Goal: Transaction & Acquisition: Book appointment/travel/reservation

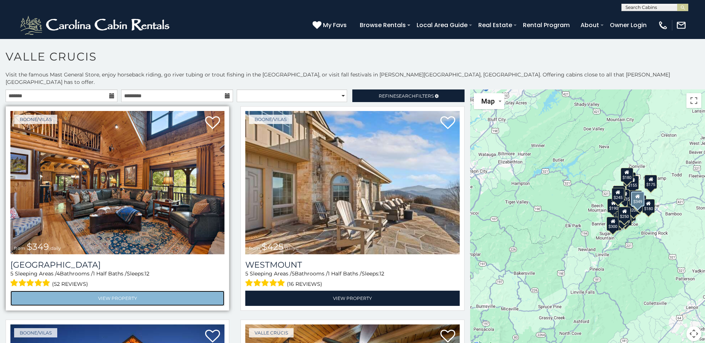
click at [121, 291] on link "View Property" at bounding box center [117, 298] width 214 height 15
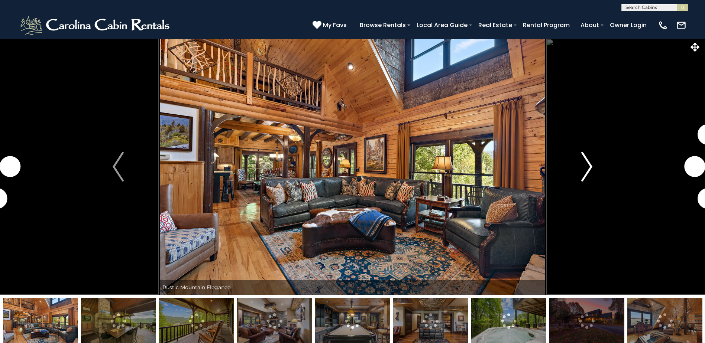
click at [586, 166] on img "Next" at bounding box center [586, 167] width 11 height 30
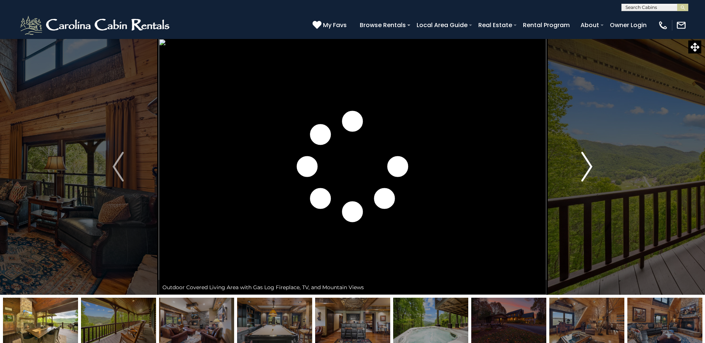
scroll to position [37, 0]
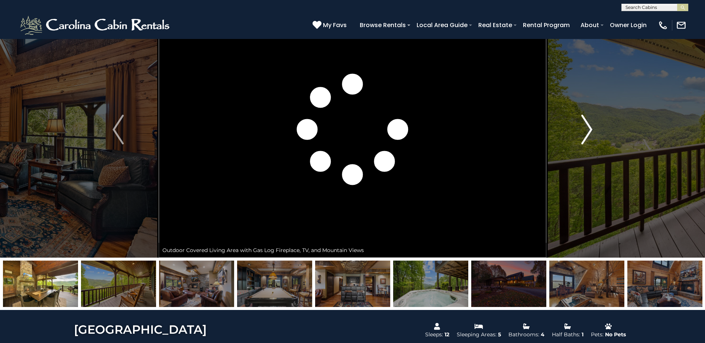
click at [589, 130] on img "Next" at bounding box center [586, 130] width 11 height 30
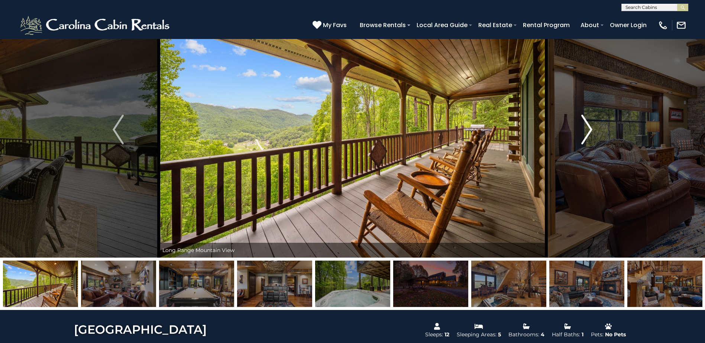
click at [589, 130] on img "Next" at bounding box center [586, 130] width 11 height 30
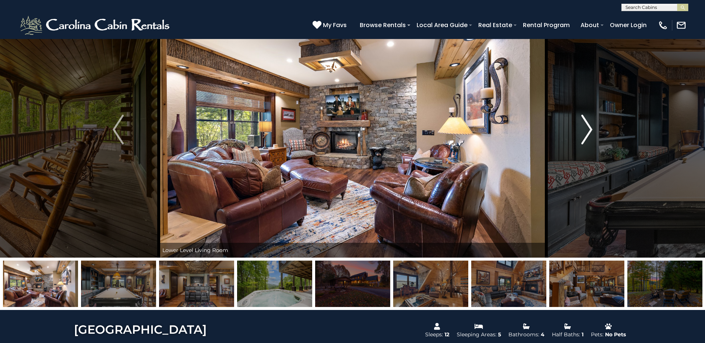
click at [589, 130] on img "Next" at bounding box center [586, 130] width 11 height 30
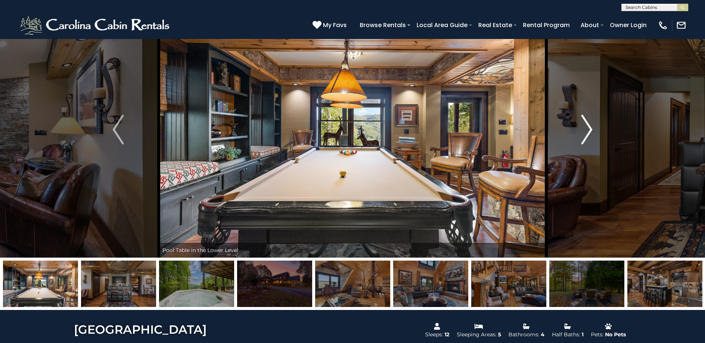
click at [589, 130] on img "Next" at bounding box center [586, 130] width 11 height 30
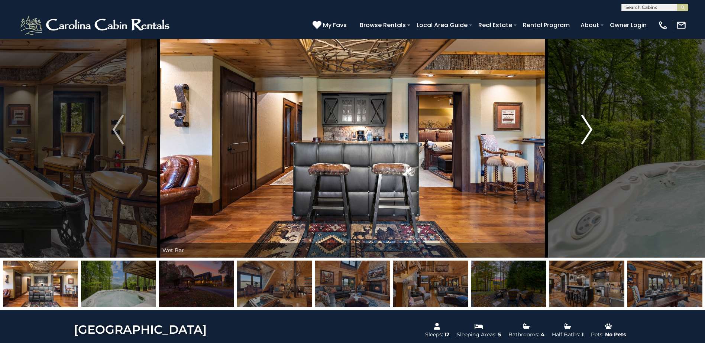
click at [589, 130] on img "Next" at bounding box center [586, 130] width 11 height 30
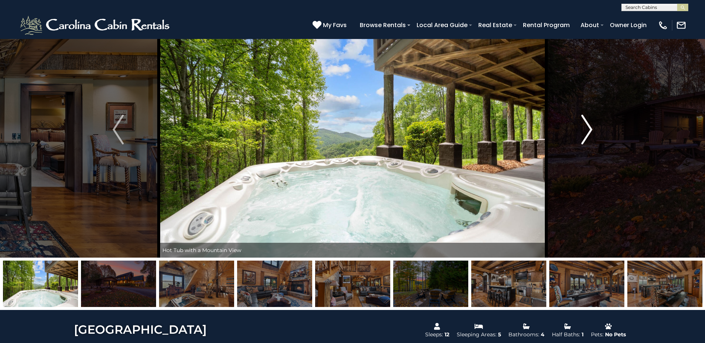
click at [589, 130] on img "Next" at bounding box center [586, 130] width 11 height 30
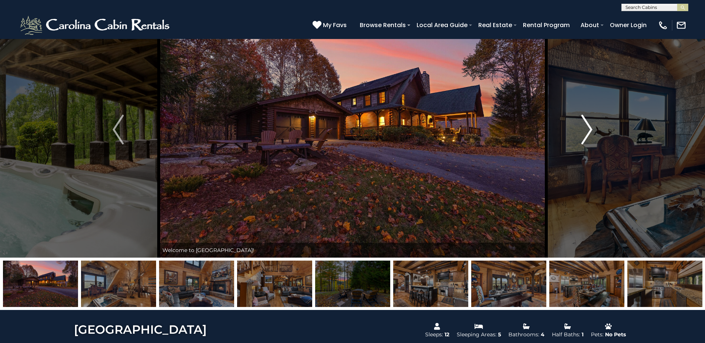
click at [589, 130] on img "Next" at bounding box center [586, 130] width 11 height 30
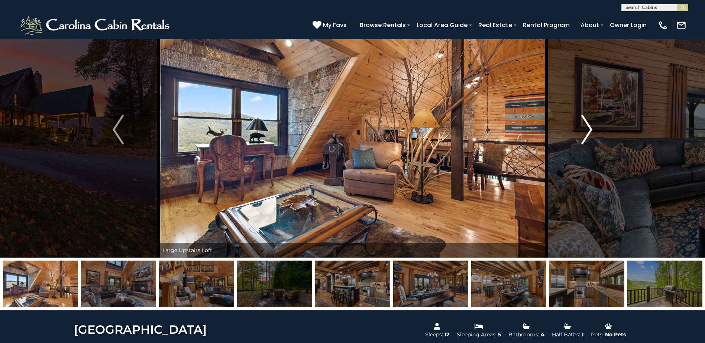
click at [589, 130] on img "Next" at bounding box center [586, 130] width 11 height 30
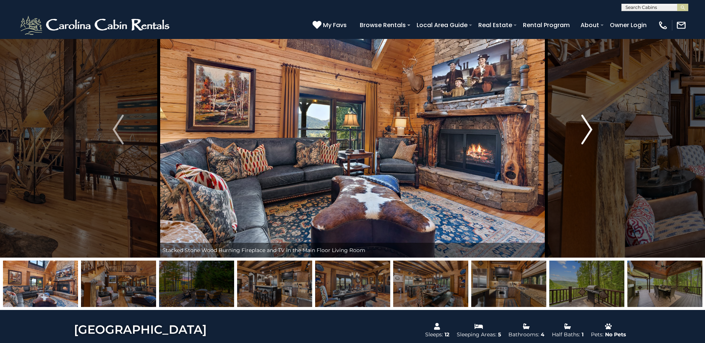
click at [589, 130] on img "Next" at bounding box center [586, 130] width 11 height 30
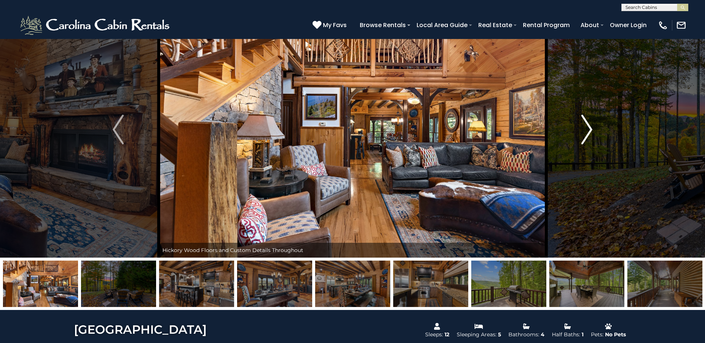
click at [589, 130] on img "Next" at bounding box center [586, 130] width 11 height 30
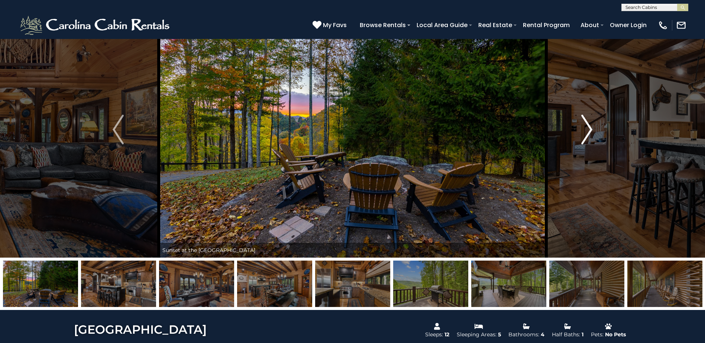
click at [589, 130] on img "Next" at bounding box center [586, 130] width 11 height 30
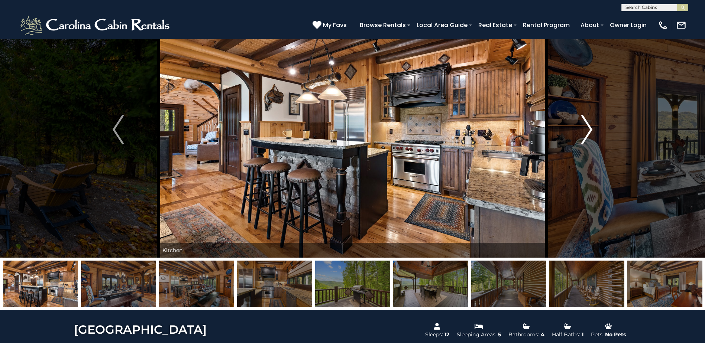
click at [589, 130] on img "Next" at bounding box center [586, 130] width 11 height 30
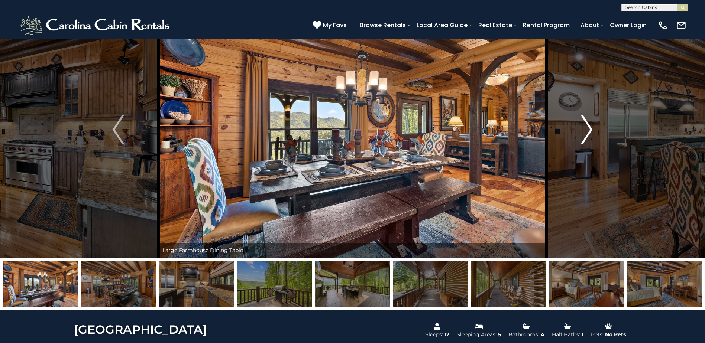
click at [589, 130] on img "Next" at bounding box center [586, 130] width 11 height 30
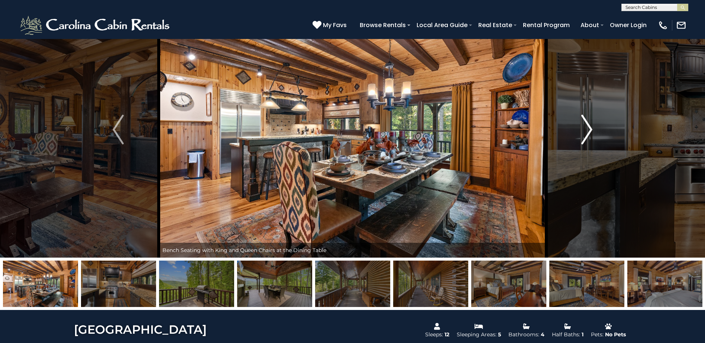
click at [585, 133] on img "Next" at bounding box center [586, 130] width 11 height 30
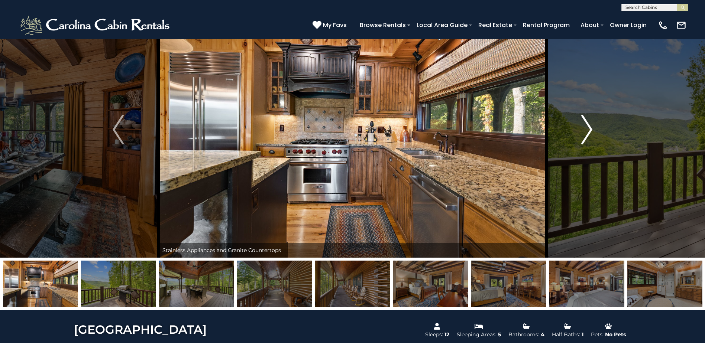
click at [585, 133] on img "Next" at bounding box center [586, 130] width 11 height 30
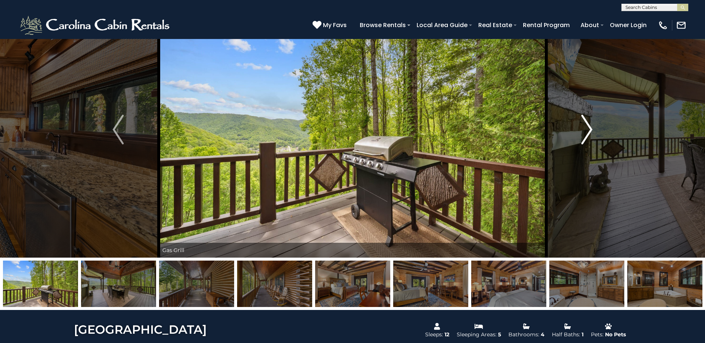
click at [585, 133] on img "Next" at bounding box center [586, 130] width 11 height 30
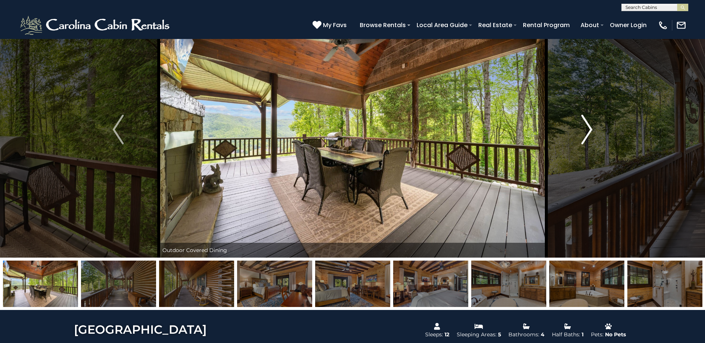
click at [585, 133] on img "Next" at bounding box center [586, 130] width 11 height 30
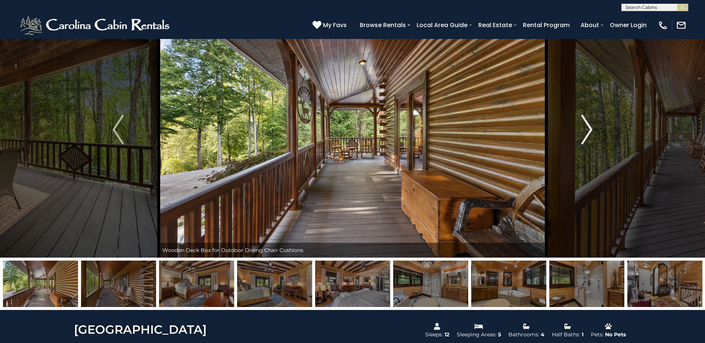
click at [585, 133] on img "Next" at bounding box center [586, 130] width 11 height 30
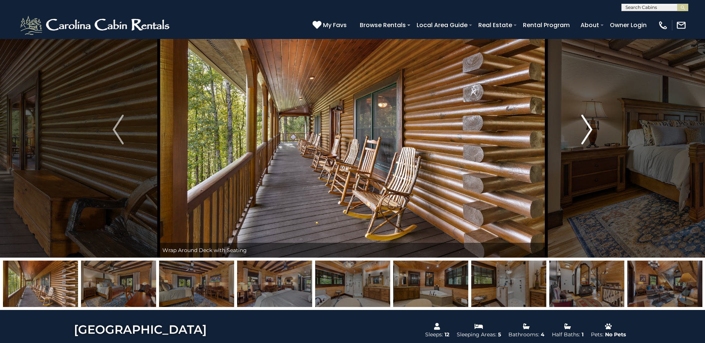
click at [585, 133] on img "Next" at bounding box center [586, 130] width 11 height 30
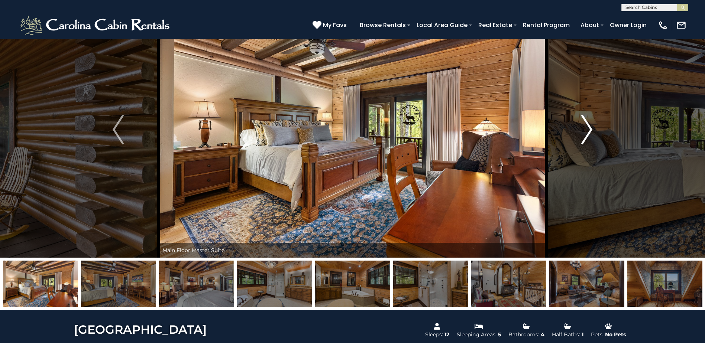
click at [585, 133] on img "Next" at bounding box center [586, 130] width 11 height 30
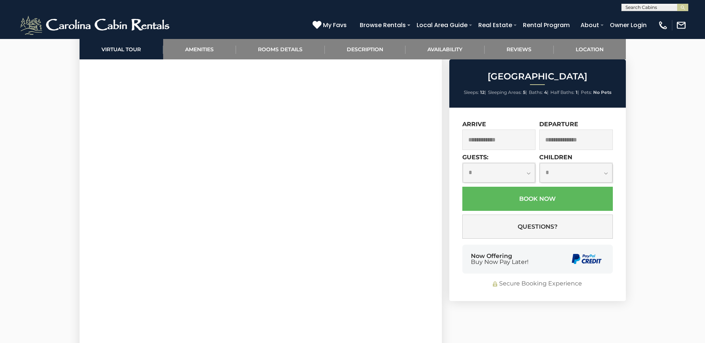
scroll to position [446, 0]
click at [493, 142] on input "text" at bounding box center [499, 140] width 74 height 20
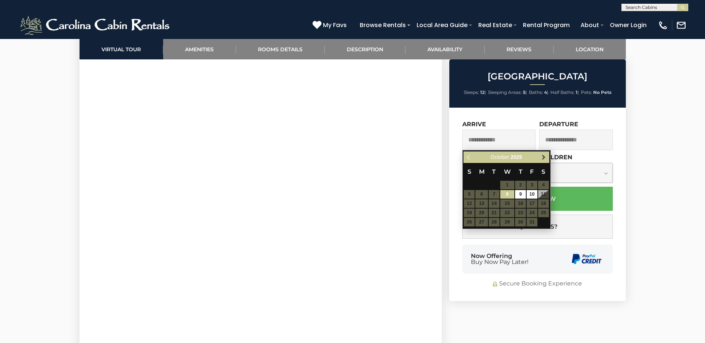
click at [545, 158] on span "Next" at bounding box center [544, 158] width 6 height 6
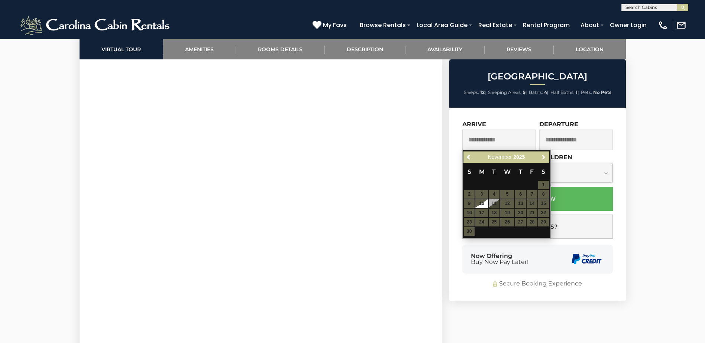
click at [545, 158] on span "Next" at bounding box center [544, 158] width 6 height 6
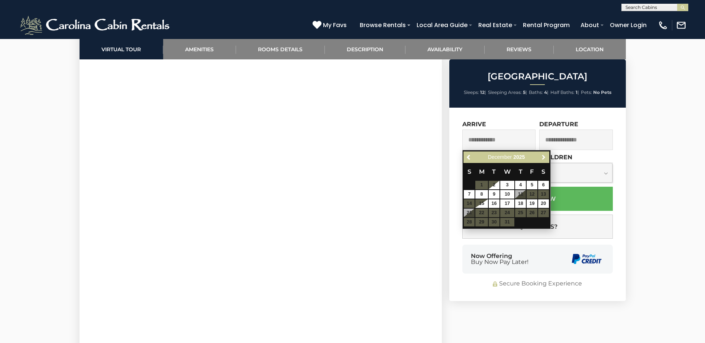
click at [545, 158] on span "Next" at bounding box center [544, 158] width 6 height 6
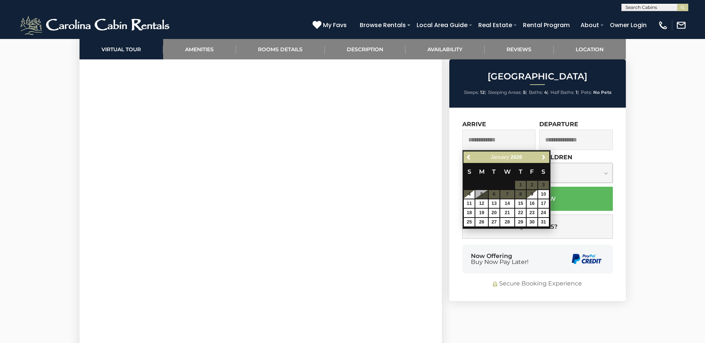
click at [545, 158] on span "Next" at bounding box center [544, 158] width 6 height 6
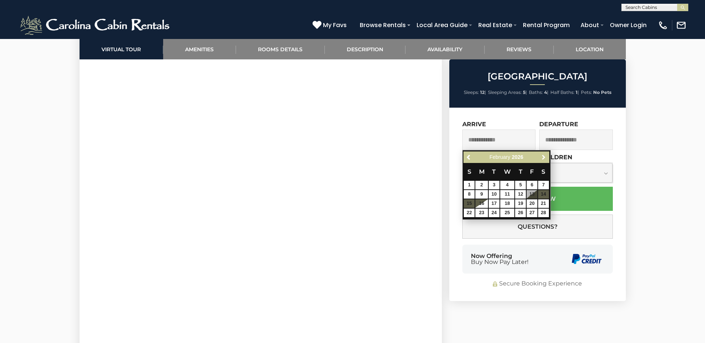
click at [545, 158] on span "Next" at bounding box center [544, 158] width 6 height 6
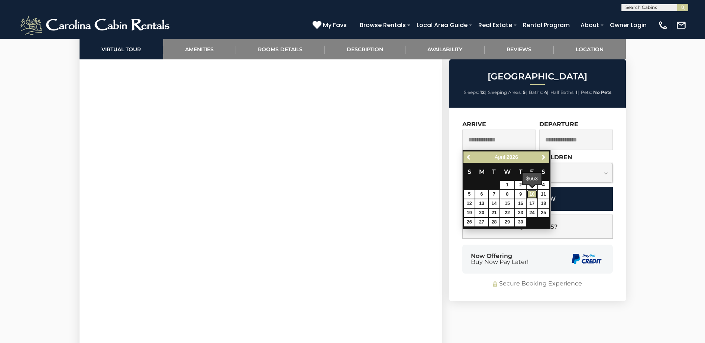
click at [531, 191] on link "10" at bounding box center [532, 194] width 11 height 9
type input "**********"
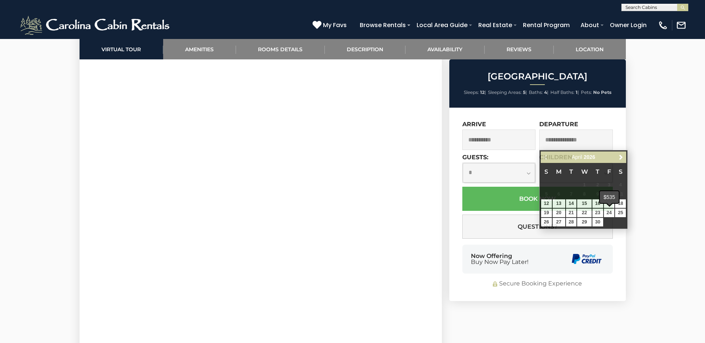
click at [607, 202] on div "$535" at bounding box center [609, 197] width 19 height 12
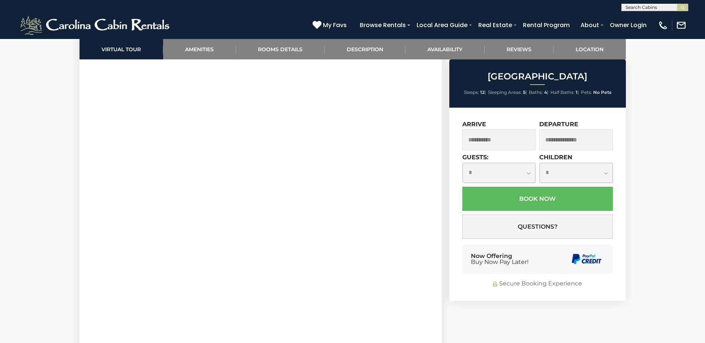
click at [585, 140] on input "text" at bounding box center [576, 140] width 74 height 20
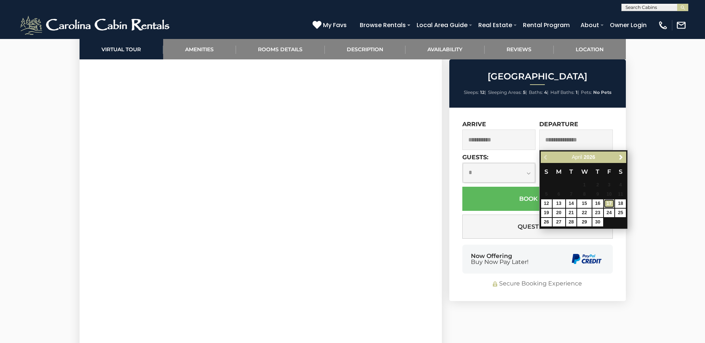
click at [611, 202] on link "17" at bounding box center [609, 204] width 11 height 9
type input "**********"
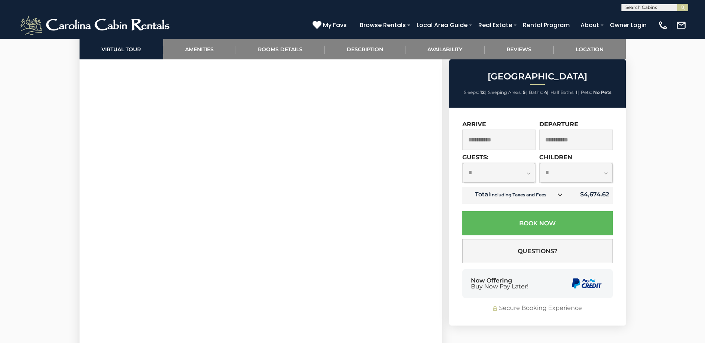
click at [529, 174] on select "**********" at bounding box center [499, 173] width 73 height 20
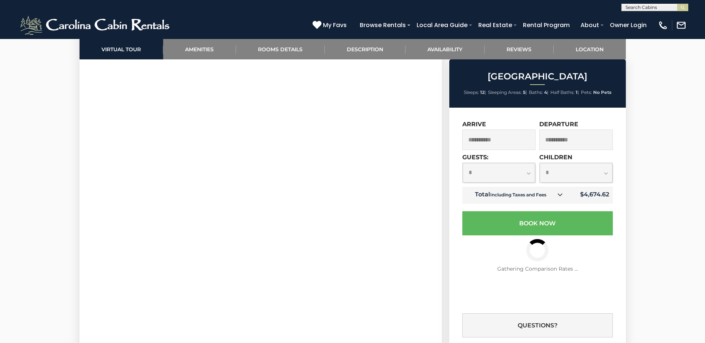
select select "*"
click at [463, 163] on select "**********" at bounding box center [499, 173] width 73 height 20
click at [528, 175] on select "**********" at bounding box center [499, 173] width 73 height 20
click at [463, 163] on select "**********" at bounding box center [499, 173] width 73 height 20
click at [588, 177] on select "**********" at bounding box center [576, 173] width 73 height 20
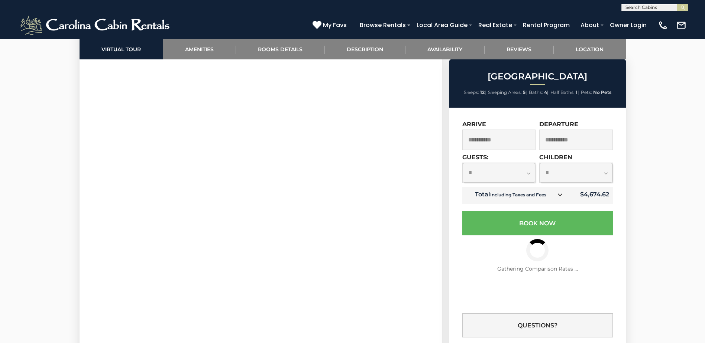
select select "*"
click at [540, 163] on select "**********" at bounding box center [576, 173] width 73 height 20
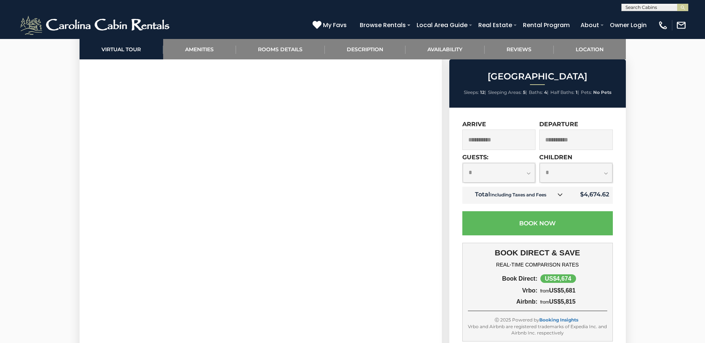
click at [532, 173] on select "**********" at bounding box center [499, 173] width 73 height 20
select select "*"
click at [463, 163] on select "**********" at bounding box center [499, 173] width 73 height 20
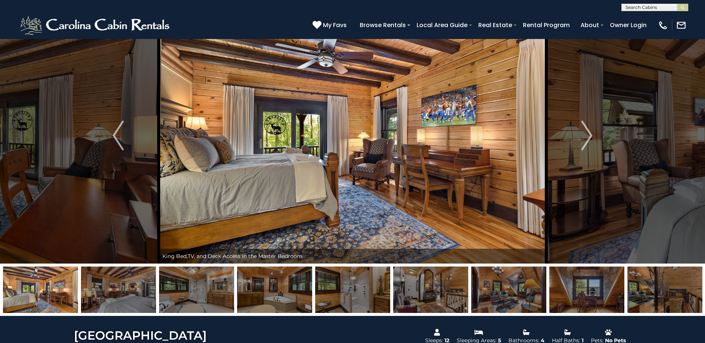
scroll to position [74, 0]
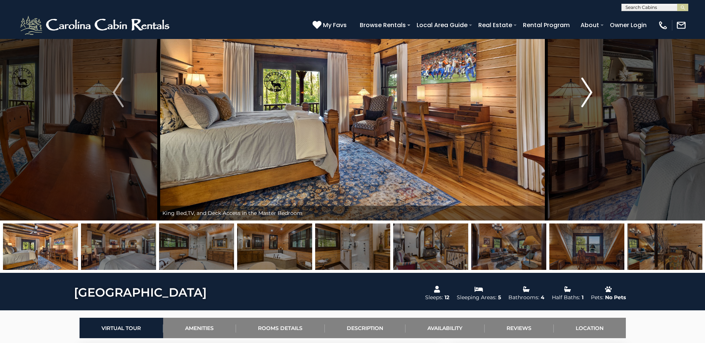
click at [587, 92] on img "Next" at bounding box center [586, 93] width 11 height 30
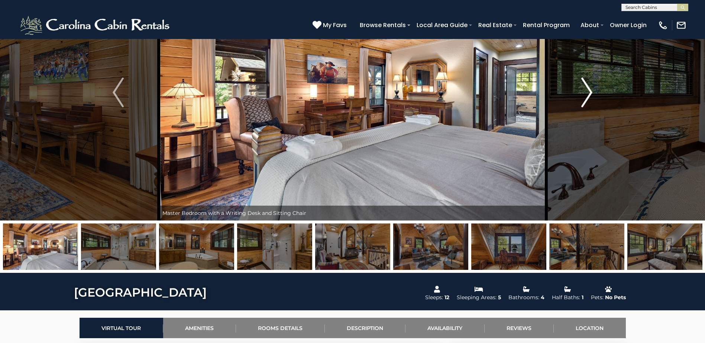
click at [587, 92] on img "Next" at bounding box center [586, 93] width 11 height 30
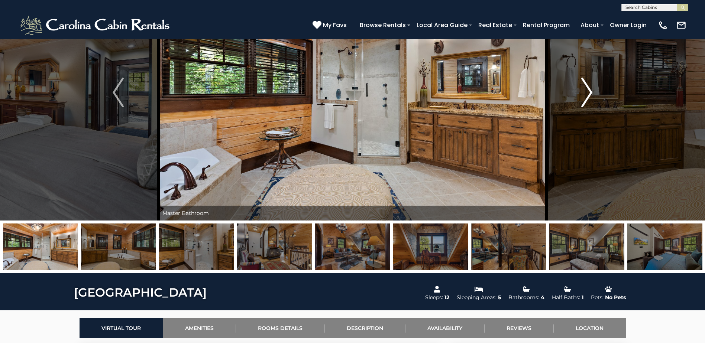
click at [587, 92] on img "Next" at bounding box center [586, 93] width 11 height 30
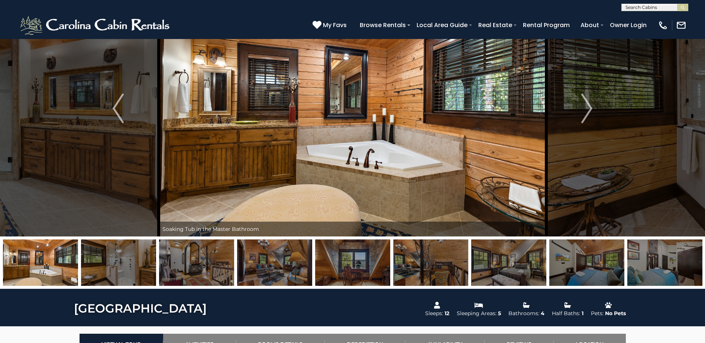
scroll to position [37, 0]
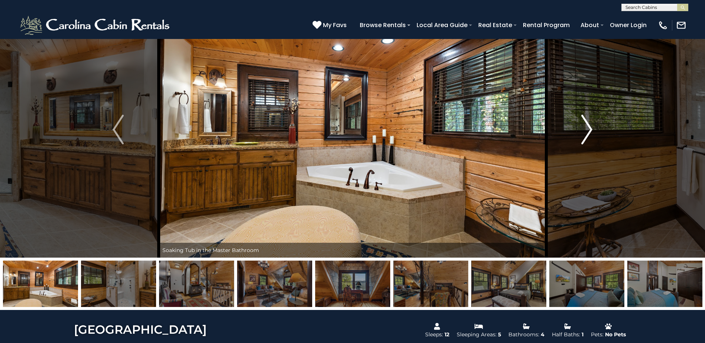
click at [588, 129] on img "Next" at bounding box center [586, 130] width 11 height 30
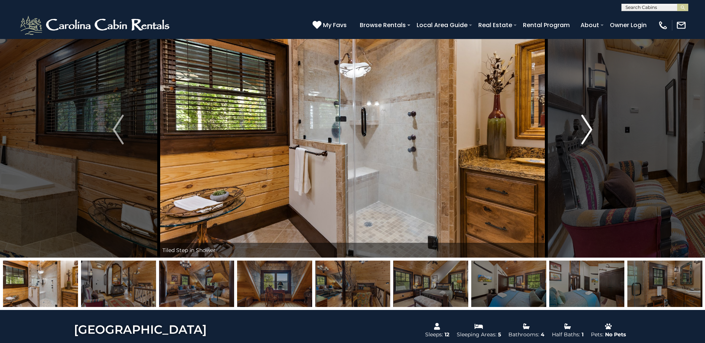
click at [588, 129] on img "Next" at bounding box center [586, 130] width 11 height 30
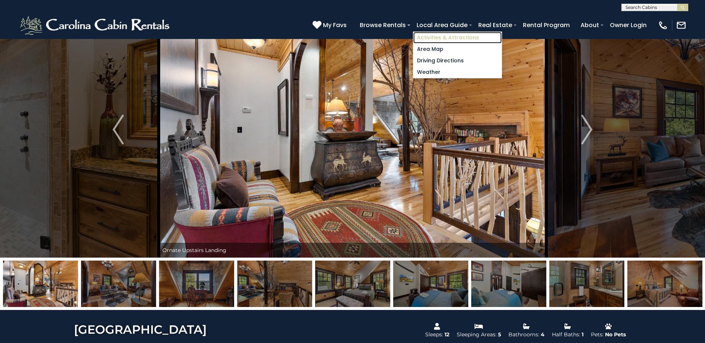
click at [454, 36] on link "Activities & Attractions" at bounding box center [457, 38] width 88 height 12
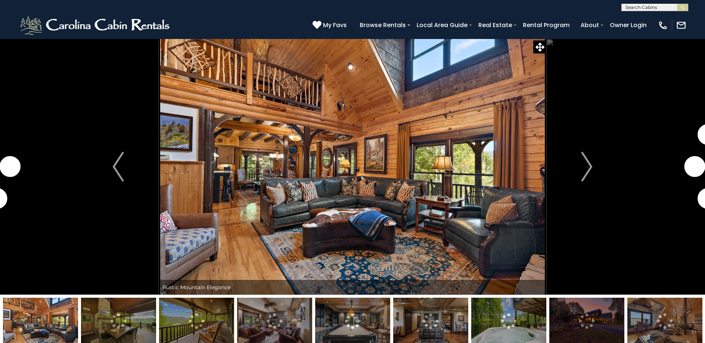
select select "*"
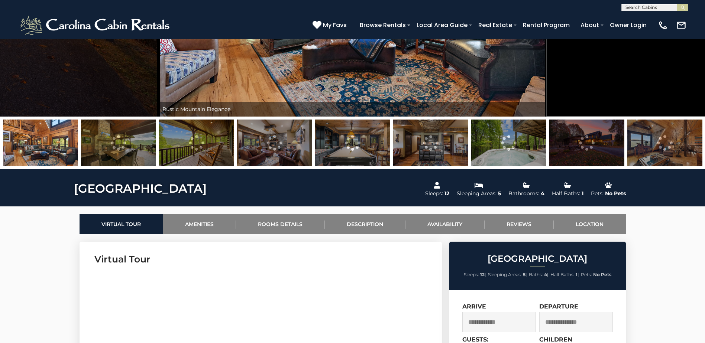
scroll to position [260, 0]
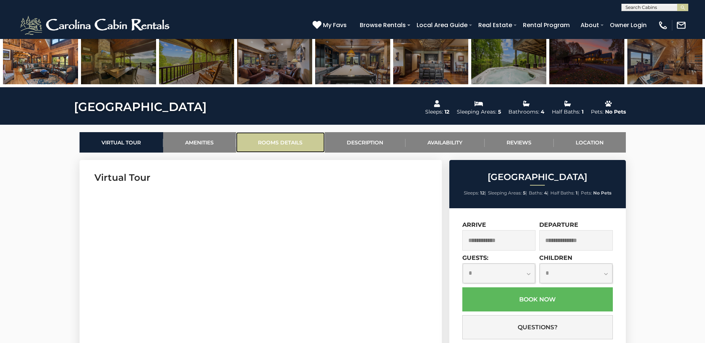
click at [285, 142] on link "Rooms Details" at bounding box center [280, 142] width 89 height 20
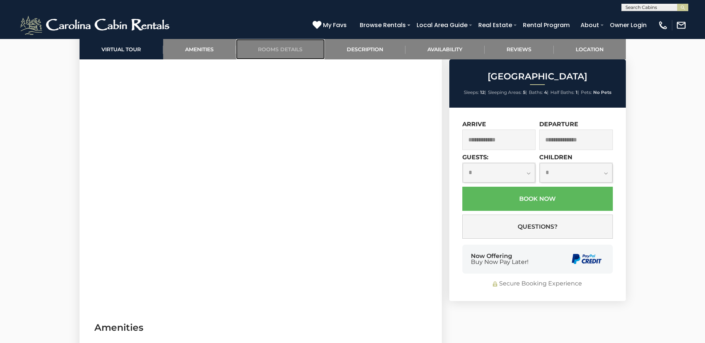
scroll to position [444, 0]
click at [359, 49] on link "Description" at bounding box center [365, 49] width 81 height 20
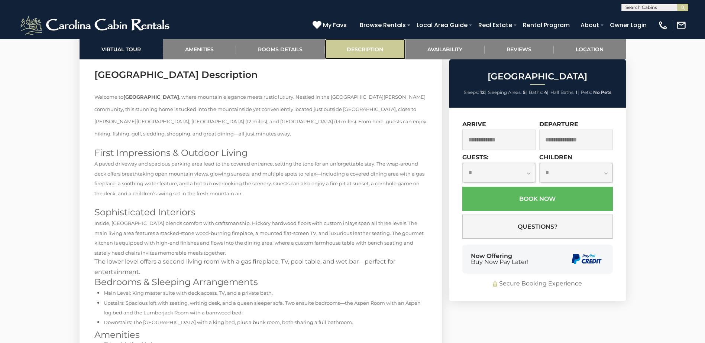
scroll to position [1266, 0]
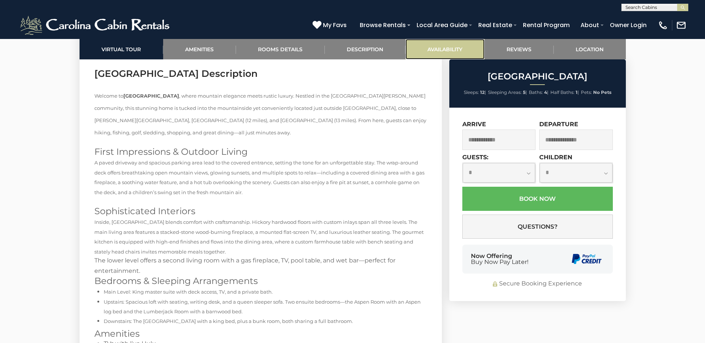
click at [433, 50] on link "Availability" at bounding box center [444, 49] width 79 height 20
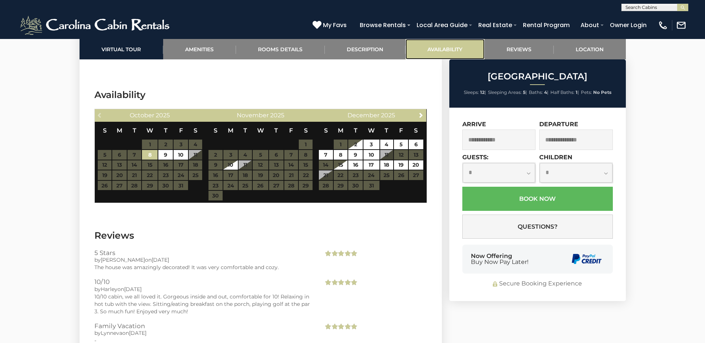
scroll to position [1773, 0]
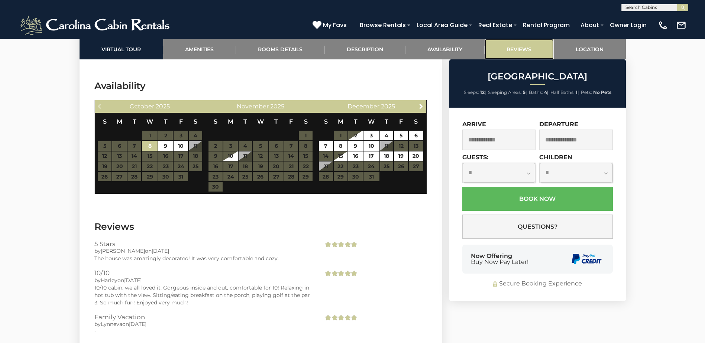
click at [505, 48] on link "Reviews" at bounding box center [519, 49] width 69 height 20
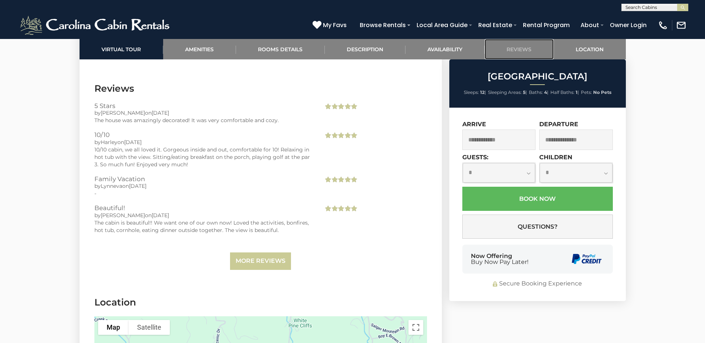
scroll to position [1914, 0]
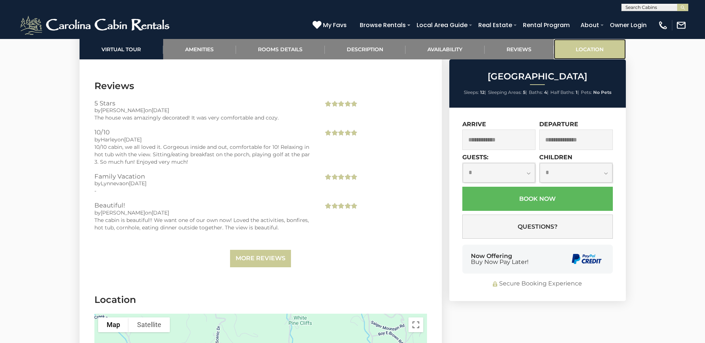
click at [575, 47] on link "Location" at bounding box center [590, 49] width 72 height 20
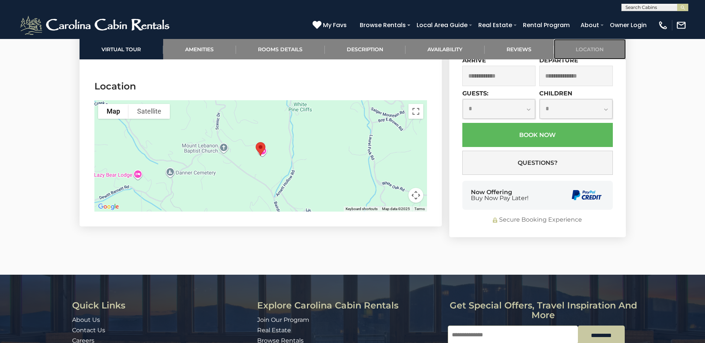
scroll to position [2128, 0]
click at [276, 149] on div at bounding box center [260, 155] width 333 height 111
click at [36, 27] on img at bounding box center [96, 25] width 154 height 22
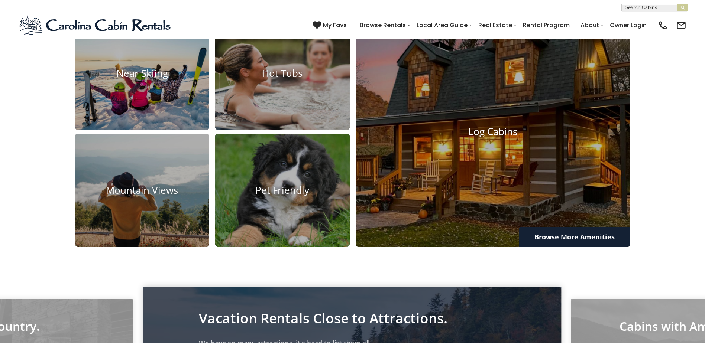
scroll to position [669, 0]
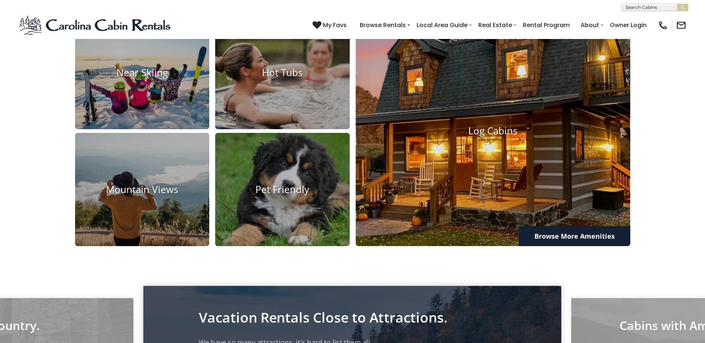
click at [496, 145] on img at bounding box center [493, 131] width 302 height 253
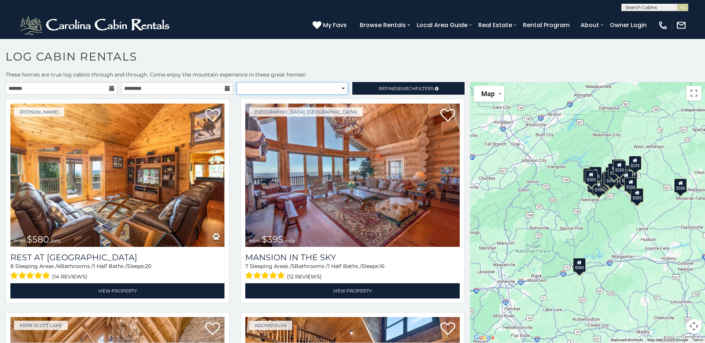
click at [283, 88] on select "**********" at bounding box center [292, 88] width 111 height 13
select select "**********"
click at [237, 82] on select "**********" at bounding box center [292, 88] width 111 height 13
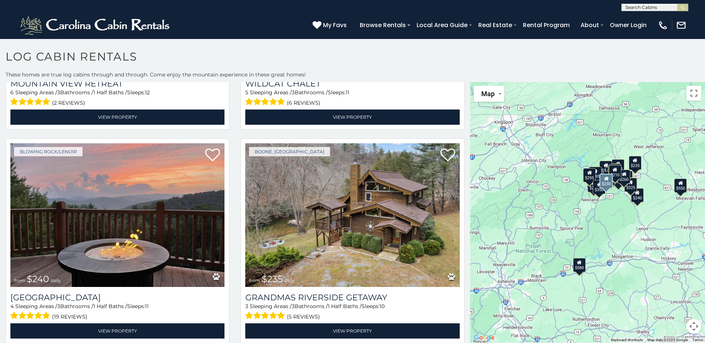
scroll to position [2750, 0]
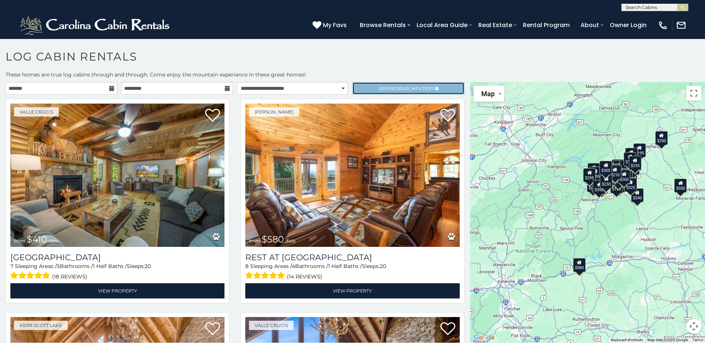
click at [423, 90] on span "Refine Search Filters" at bounding box center [406, 89] width 55 height 6
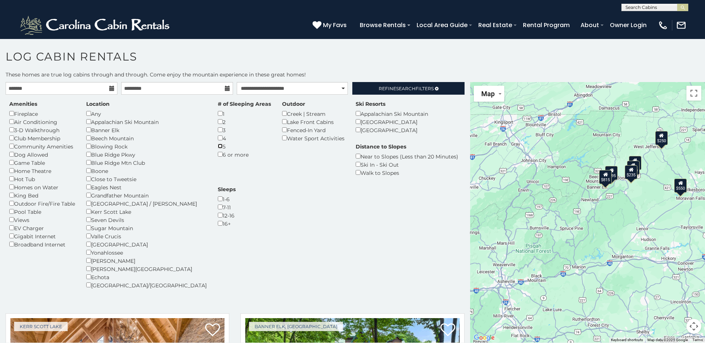
click at [242, 160] on div "Amenities Fireplace Air Conditioning 3-D Walkthrough Club Membership Community …" at bounding box center [235, 199] width 463 height 198
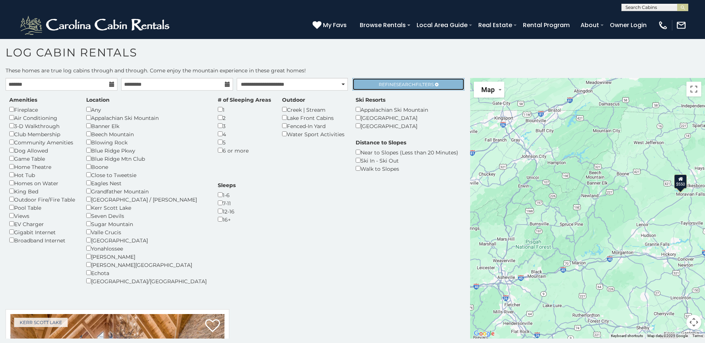
click at [391, 85] on span "Refine Search Filters" at bounding box center [406, 85] width 55 height 6
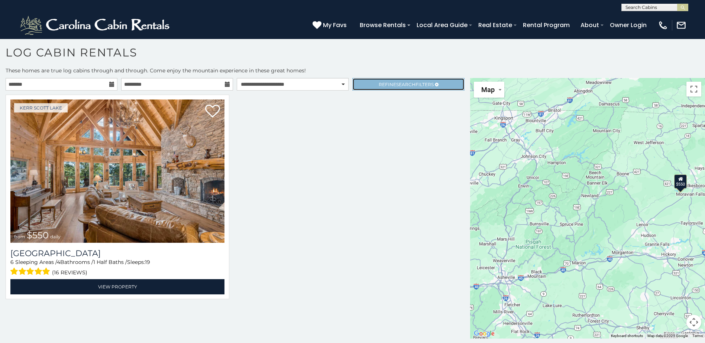
click at [400, 82] on span "Search" at bounding box center [405, 85] width 19 height 6
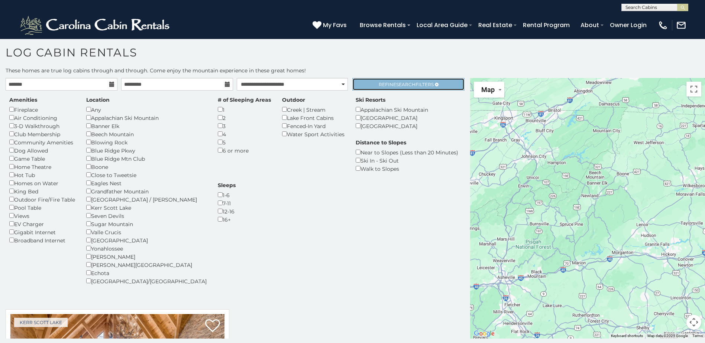
click at [388, 85] on span "Refine Search Filters" at bounding box center [406, 85] width 55 height 6
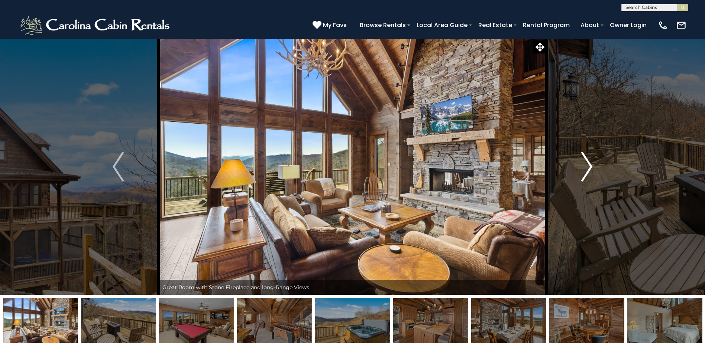
click at [585, 168] on img "Next" at bounding box center [586, 167] width 11 height 30
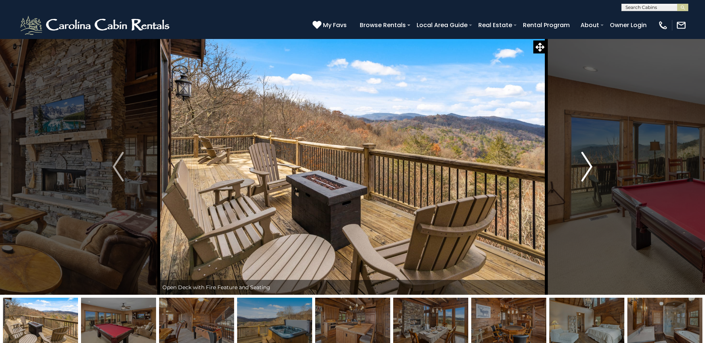
click at [585, 168] on img "Next" at bounding box center [586, 167] width 11 height 30
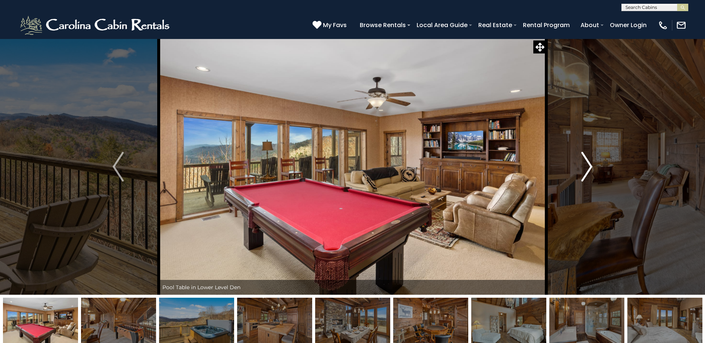
click at [585, 168] on img "Next" at bounding box center [586, 167] width 11 height 30
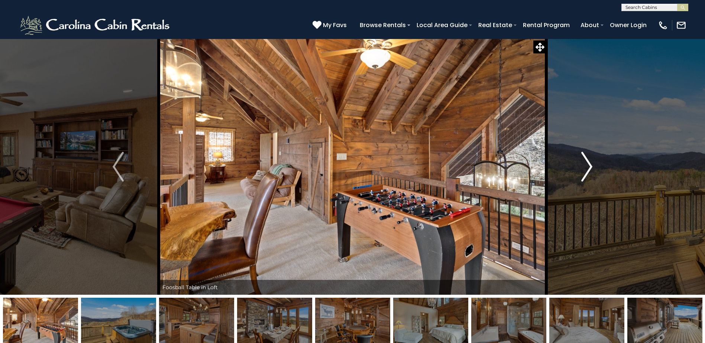
click at [585, 168] on img "Next" at bounding box center [586, 167] width 11 height 30
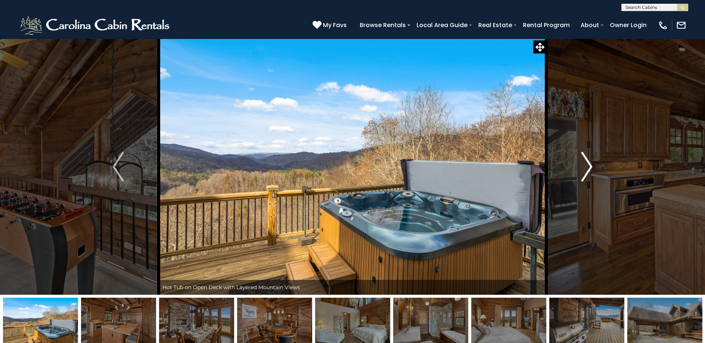
click at [585, 168] on img "Next" at bounding box center [586, 167] width 11 height 30
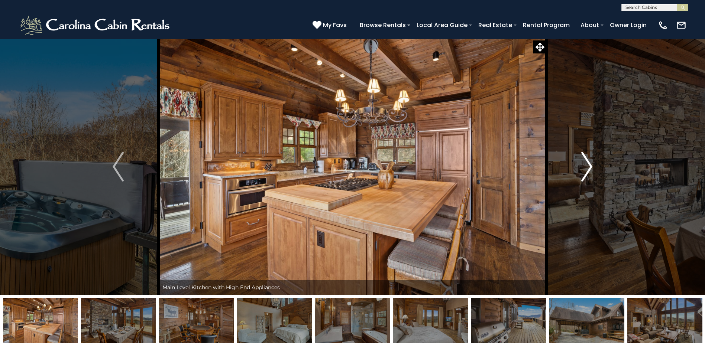
click at [585, 168] on img "Next" at bounding box center [586, 167] width 11 height 30
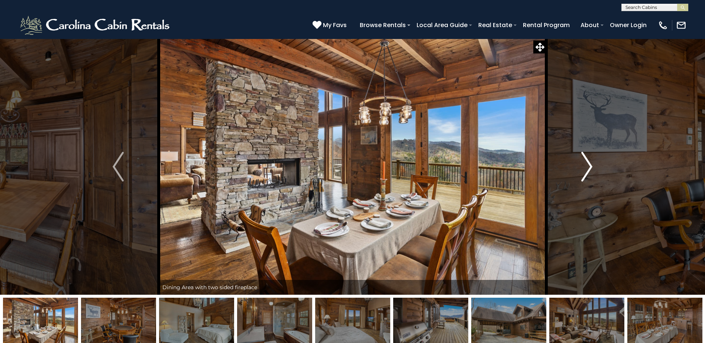
click at [585, 168] on img "Next" at bounding box center [586, 167] width 11 height 30
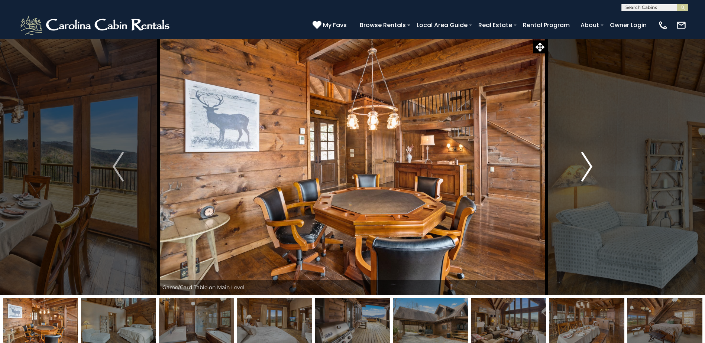
click at [585, 168] on img "Next" at bounding box center [586, 167] width 11 height 30
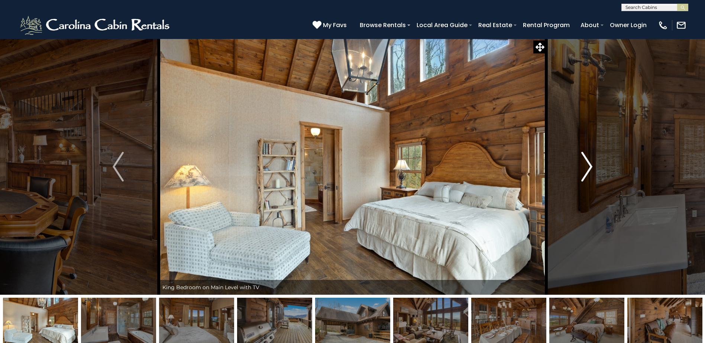
click at [585, 168] on img "Next" at bounding box center [586, 167] width 11 height 30
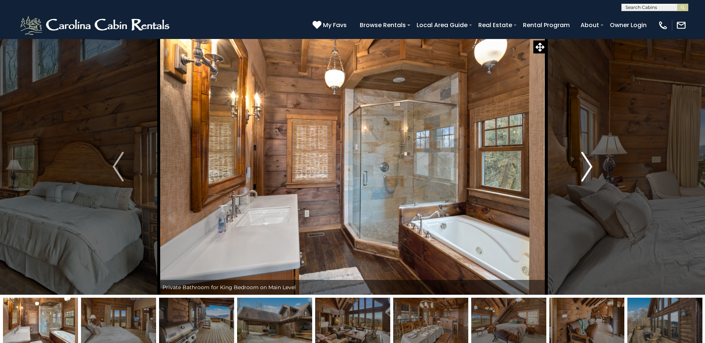
click at [585, 168] on img "Next" at bounding box center [586, 167] width 11 height 30
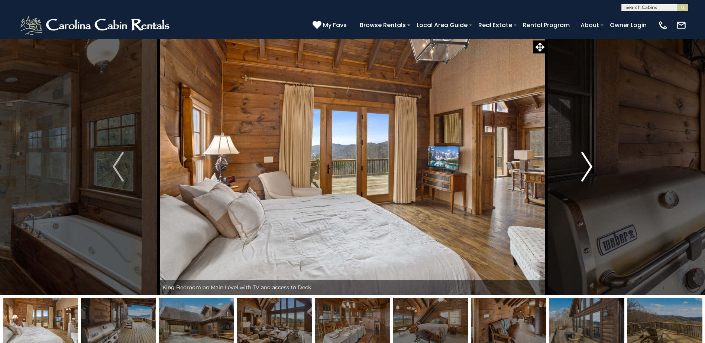
click at [585, 168] on img "Next" at bounding box center [586, 167] width 11 height 30
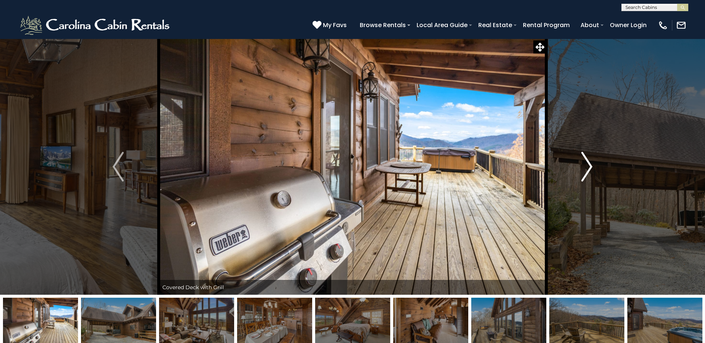
click at [585, 168] on img "Next" at bounding box center [586, 167] width 11 height 30
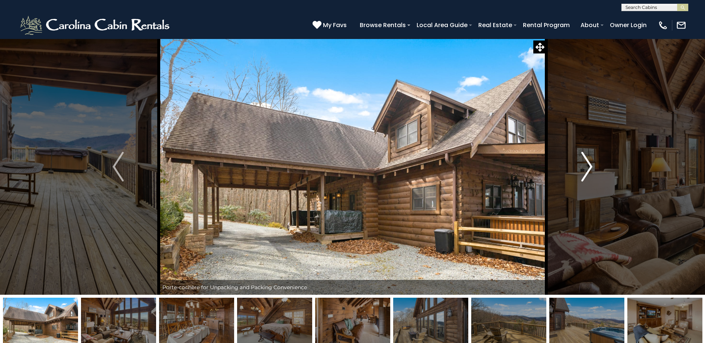
click at [589, 166] on img "Next" at bounding box center [586, 167] width 11 height 30
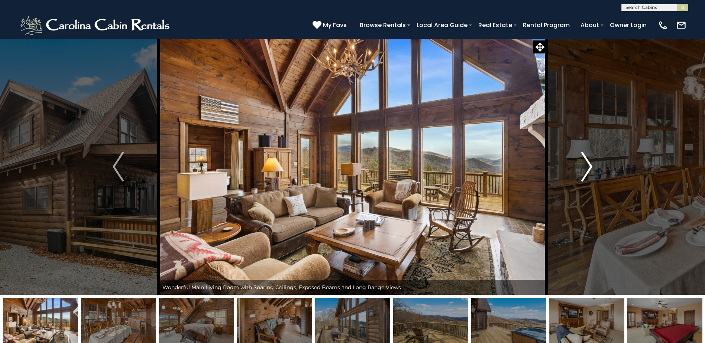
click at [589, 166] on img "Next" at bounding box center [586, 167] width 11 height 30
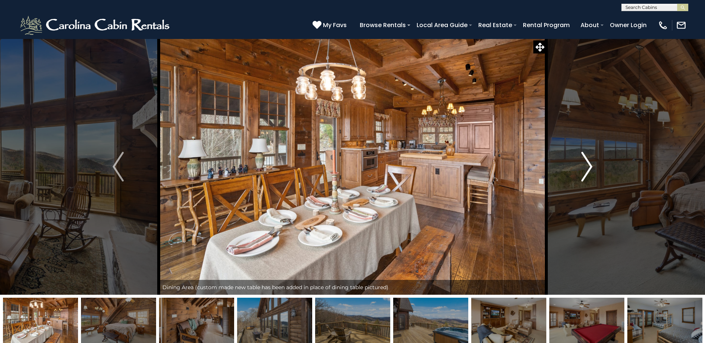
click at [589, 166] on img "Next" at bounding box center [586, 167] width 11 height 30
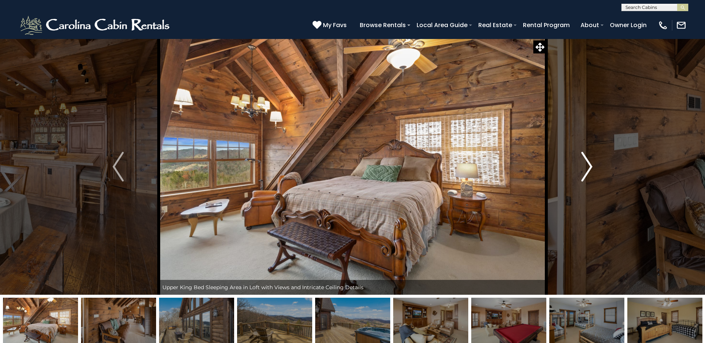
click at [589, 166] on img "Next" at bounding box center [586, 167] width 11 height 30
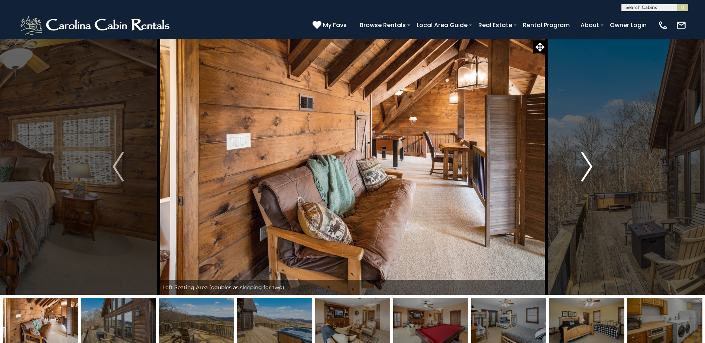
click at [589, 166] on img "Next" at bounding box center [586, 167] width 11 height 30
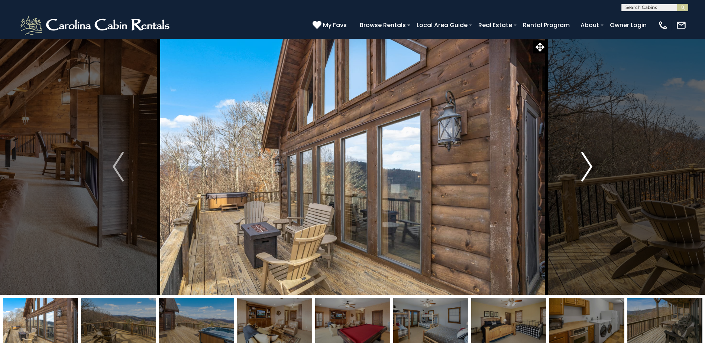
click at [589, 166] on img "Next" at bounding box center [586, 167] width 11 height 30
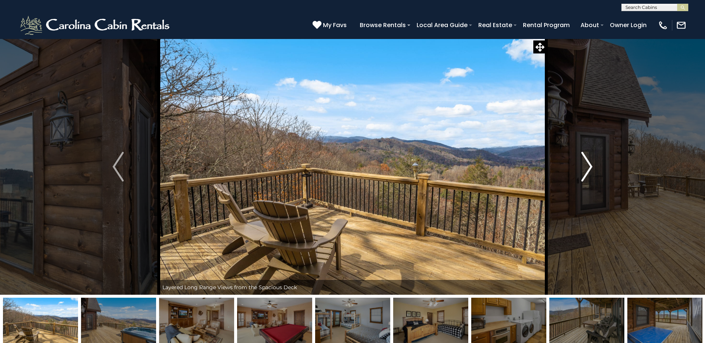
click at [589, 166] on img "Next" at bounding box center [586, 167] width 11 height 30
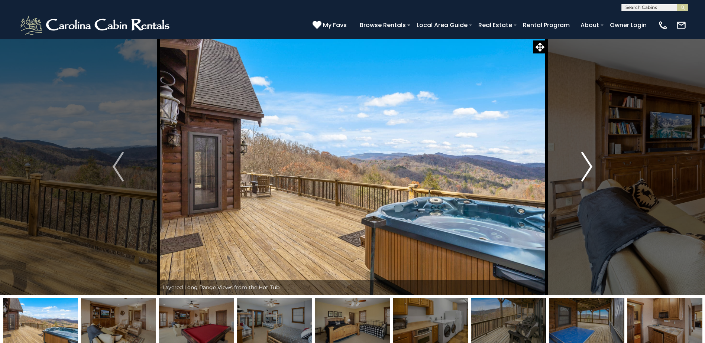
click at [589, 166] on img "Next" at bounding box center [586, 167] width 11 height 30
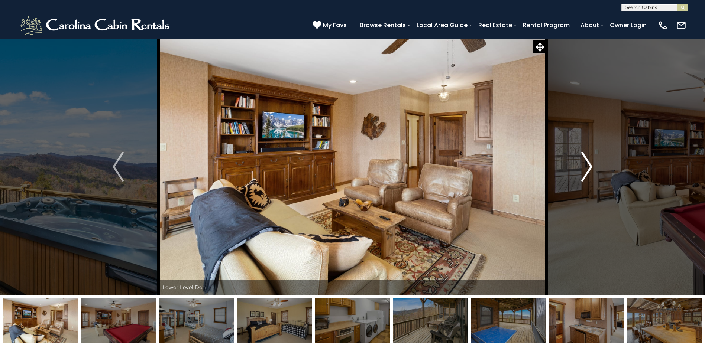
click at [589, 166] on img "Next" at bounding box center [586, 167] width 11 height 30
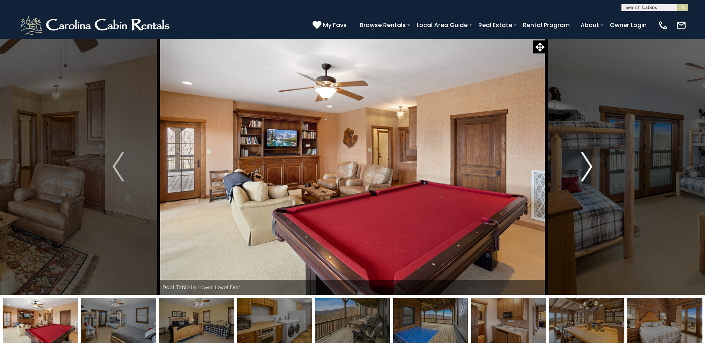
click at [589, 166] on img "Next" at bounding box center [586, 167] width 11 height 30
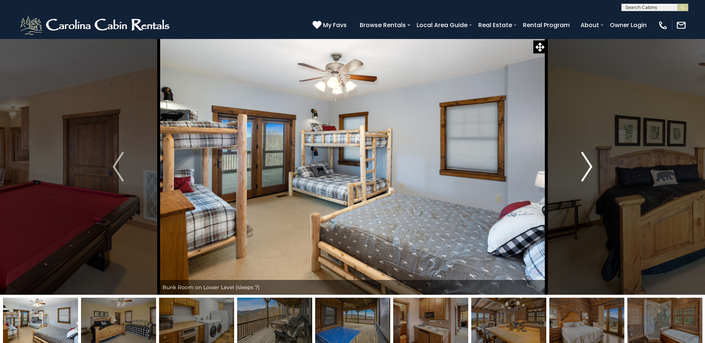
click at [589, 166] on img "Next" at bounding box center [586, 167] width 11 height 30
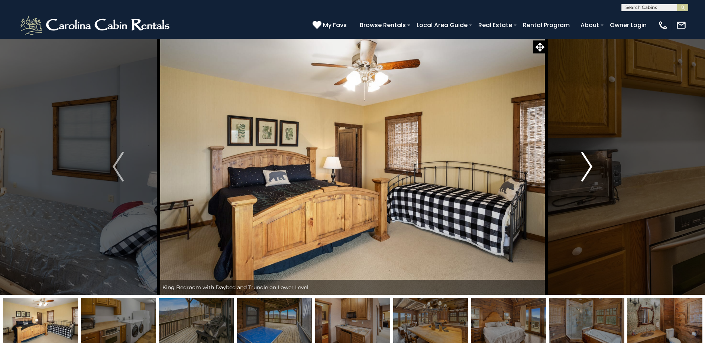
click at [589, 166] on img "Next" at bounding box center [586, 167] width 11 height 30
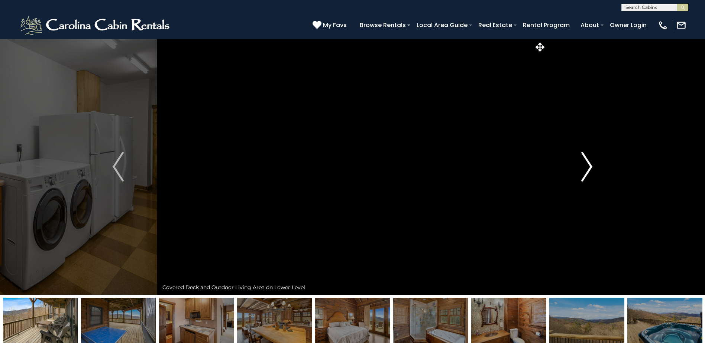
click at [589, 166] on img "Next" at bounding box center [586, 167] width 11 height 30
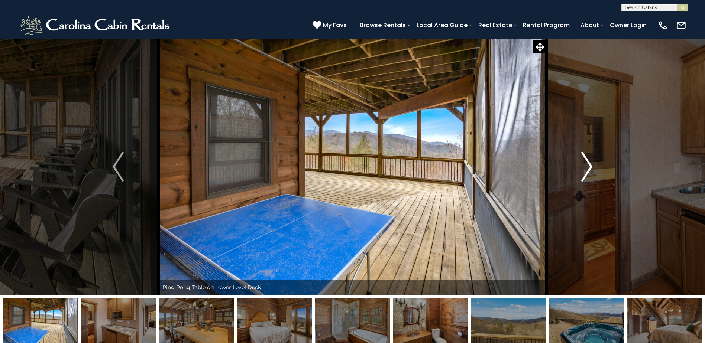
click at [589, 166] on img "Next" at bounding box center [586, 167] width 11 height 30
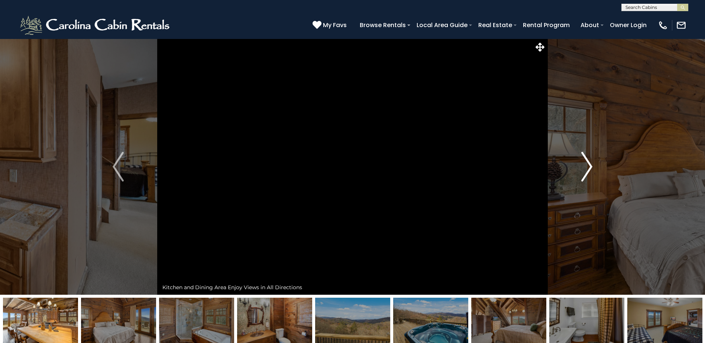
click at [589, 166] on img "Next" at bounding box center [586, 167] width 11 height 30
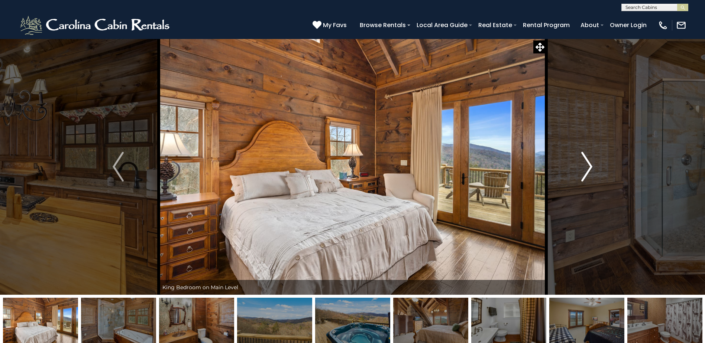
click at [589, 166] on img "Next" at bounding box center [586, 167] width 11 height 30
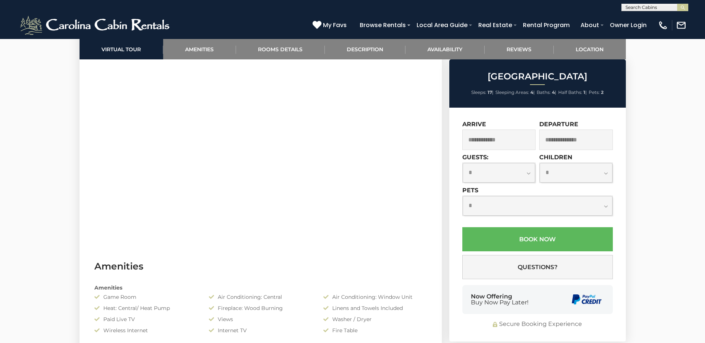
scroll to position [409, 0]
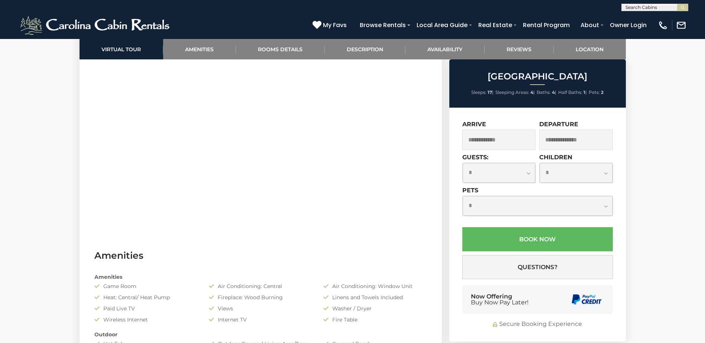
click at [505, 135] on input "text" at bounding box center [499, 140] width 74 height 20
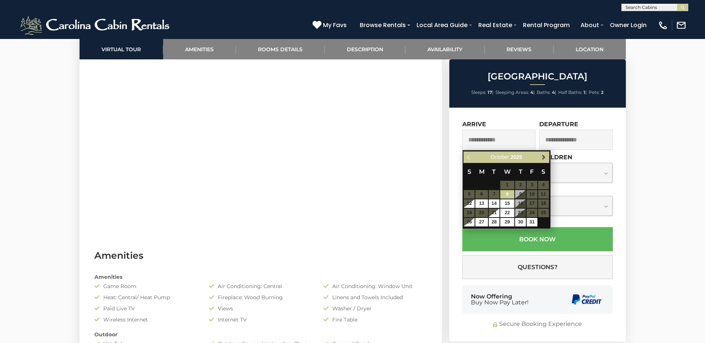
click at [541, 156] on span "Next" at bounding box center [544, 158] width 6 height 6
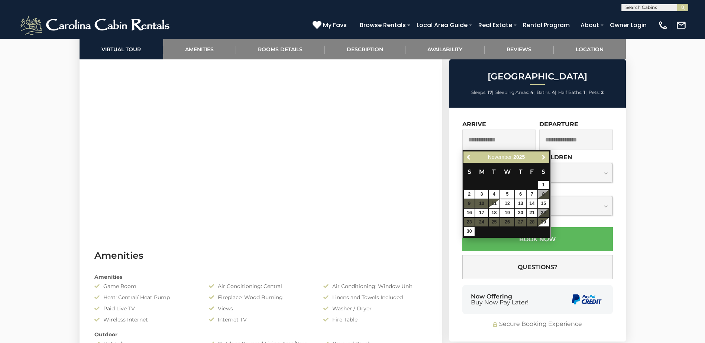
click at [541, 156] on span "Next" at bounding box center [544, 158] width 6 height 6
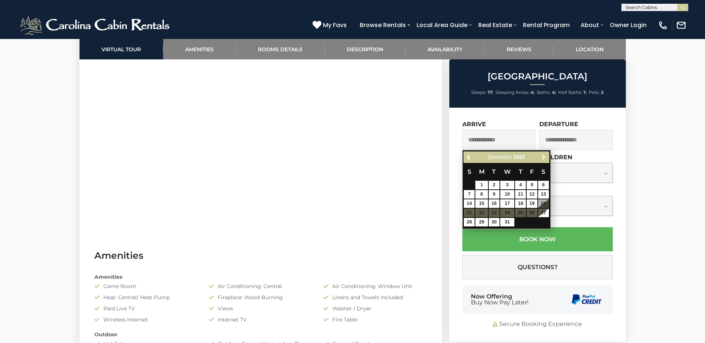
click at [541, 156] on span "Next" at bounding box center [544, 158] width 6 height 6
click at [532, 193] on link "10" at bounding box center [532, 194] width 11 height 9
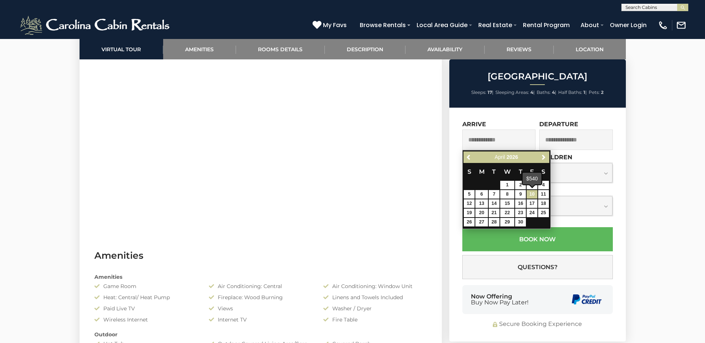
type input "**********"
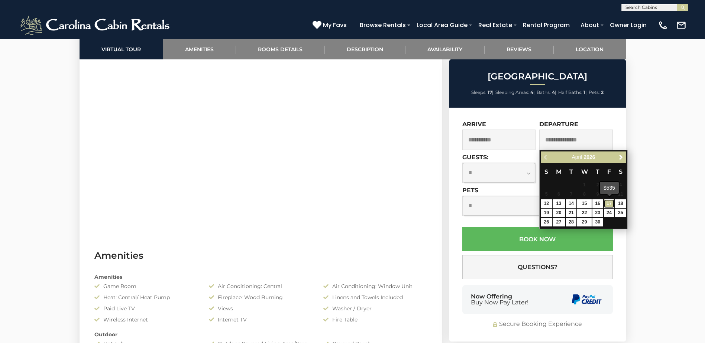
click at [607, 201] on link "17" at bounding box center [609, 204] width 11 height 9
type input "**********"
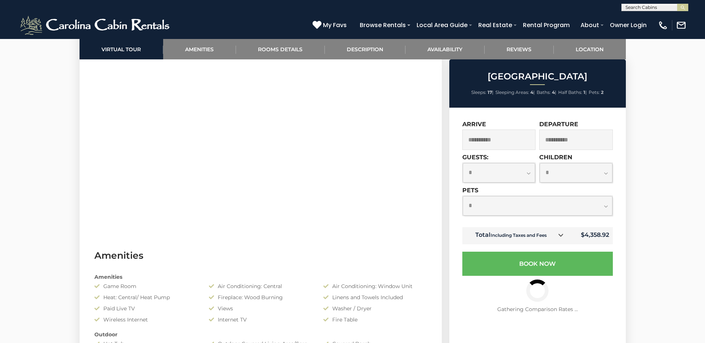
click at [530, 177] on select "**********" at bounding box center [499, 173] width 73 height 20
select select "*"
click at [463, 163] on select "**********" at bounding box center [499, 173] width 73 height 20
click at [605, 174] on select "**********" at bounding box center [576, 173] width 73 height 20
select select "*"
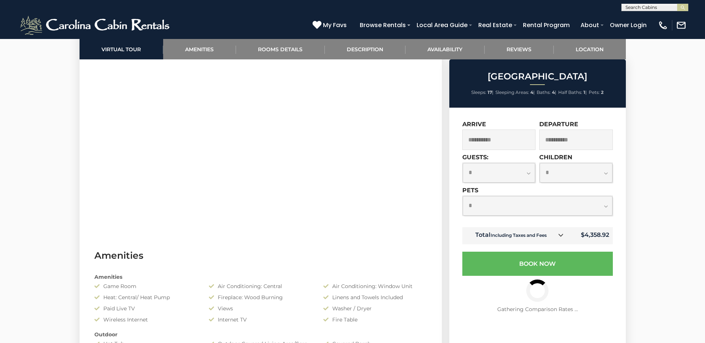
click at [540, 163] on select "**********" at bounding box center [576, 173] width 73 height 20
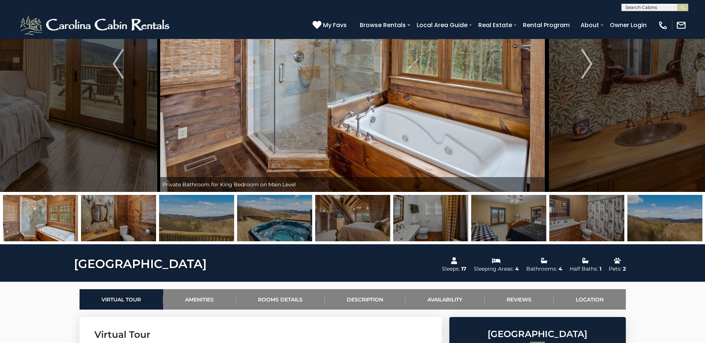
scroll to position [0, 0]
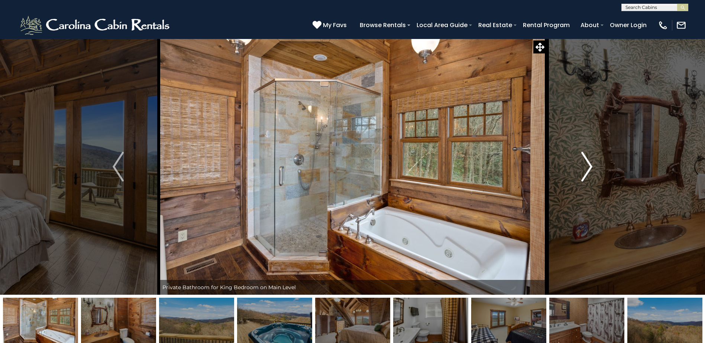
click at [588, 159] on img "Next" at bounding box center [586, 167] width 11 height 30
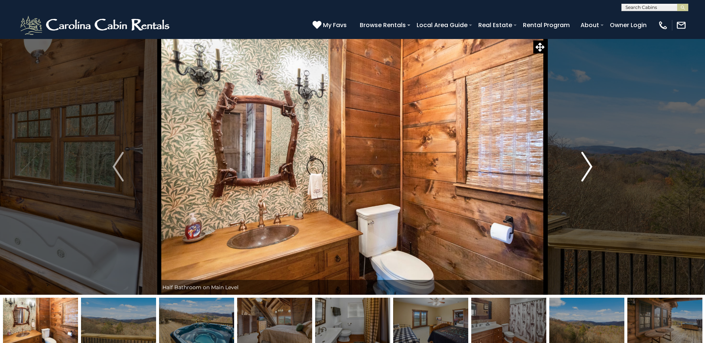
click at [588, 159] on img "Next" at bounding box center [586, 167] width 11 height 30
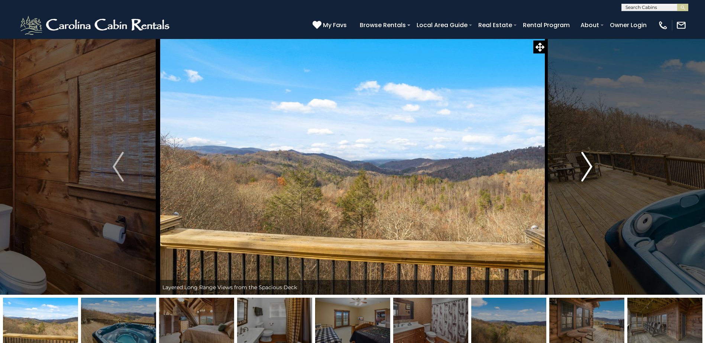
click at [588, 159] on img "Next" at bounding box center [586, 167] width 11 height 30
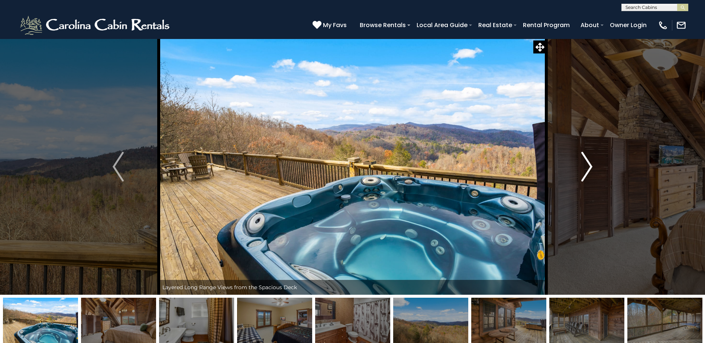
click at [588, 159] on img "Next" at bounding box center [586, 167] width 11 height 30
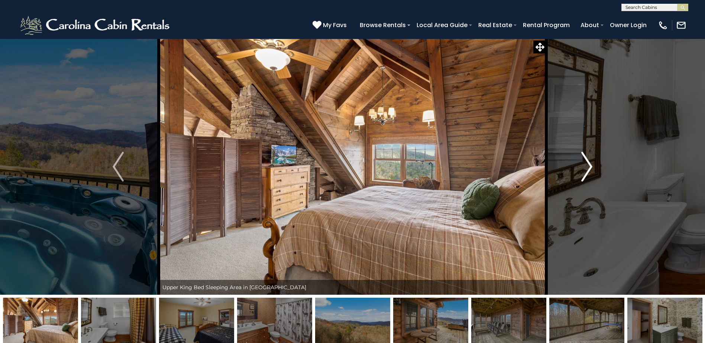
click at [587, 165] on img "Next" at bounding box center [586, 167] width 11 height 30
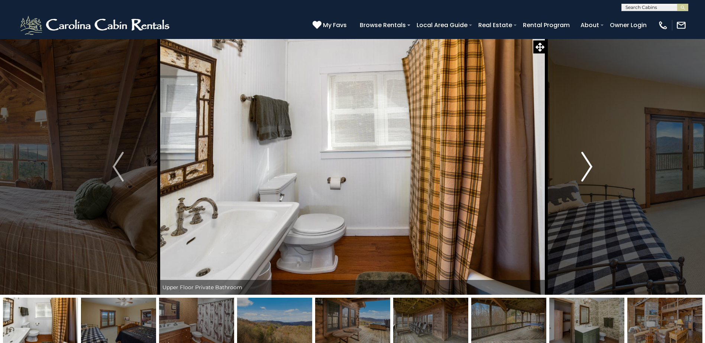
click at [587, 165] on img "Next" at bounding box center [586, 167] width 11 height 30
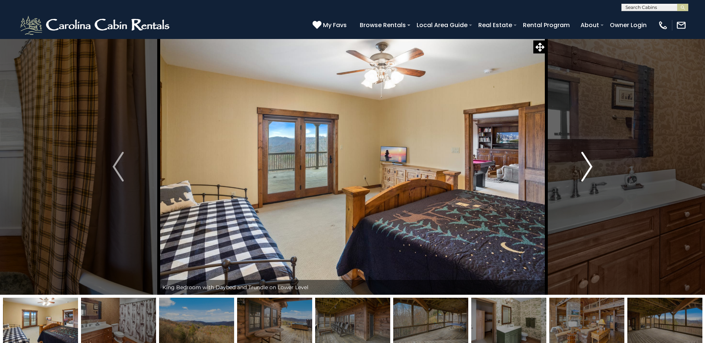
click at [587, 165] on img "Next" at bounding box center [586, 167] width 11 height 30
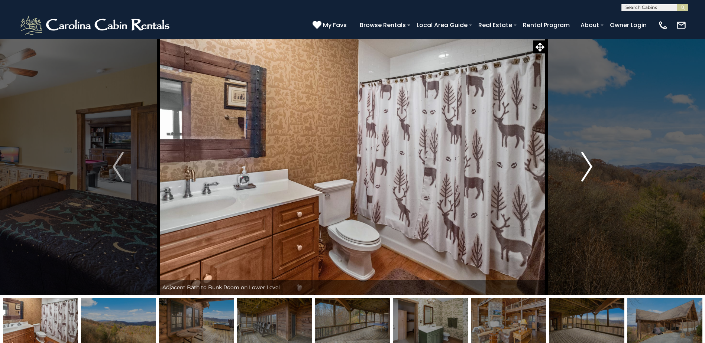
click at [587, 165] on img "Next" at bounding box center [586, 167] width 11 height 30
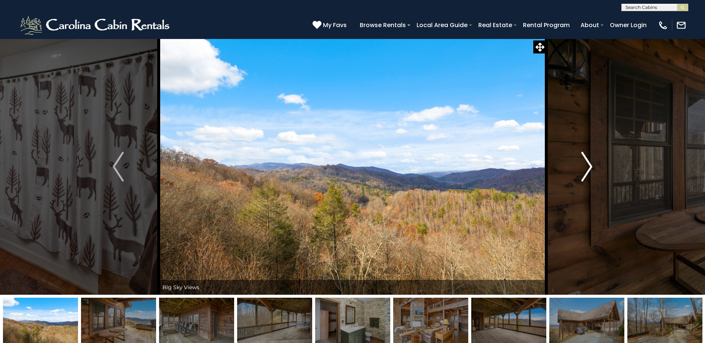
click at [587, 165] on img "Next" at bounding box center [586, 167] width 11 height 30
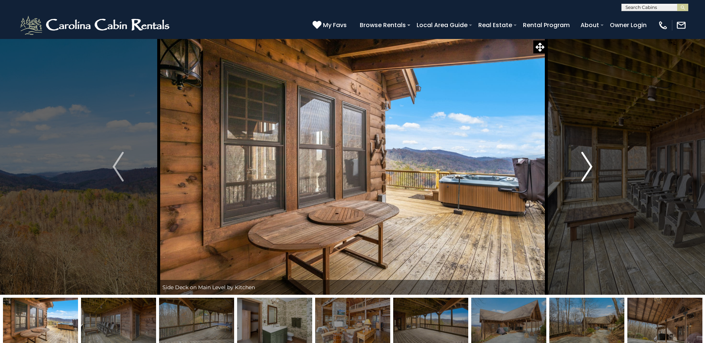
click at [587, 165] on img "Next" at bounding box center [586, 167] width 11 height 30
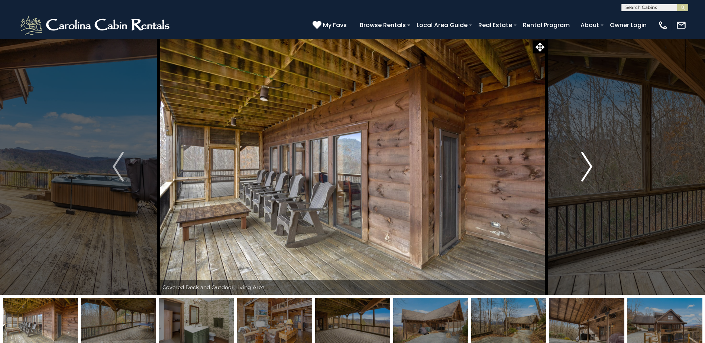
click at [587, 165] on img "Next" at bounding box center [586, 167] width 11 height 30
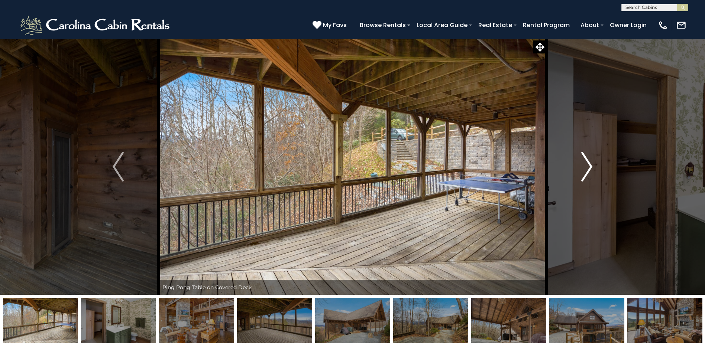
click at [587, 165] on img "Next" at bounding box center [586, 167] width 11 height 30
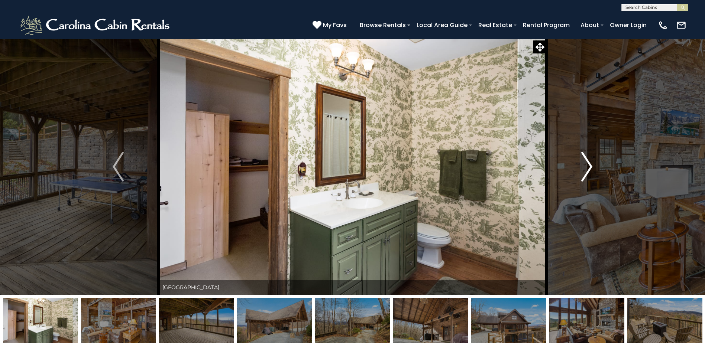
click at [587, 165] on img "Next" at bounding box center [586, 167] width 11 height 30
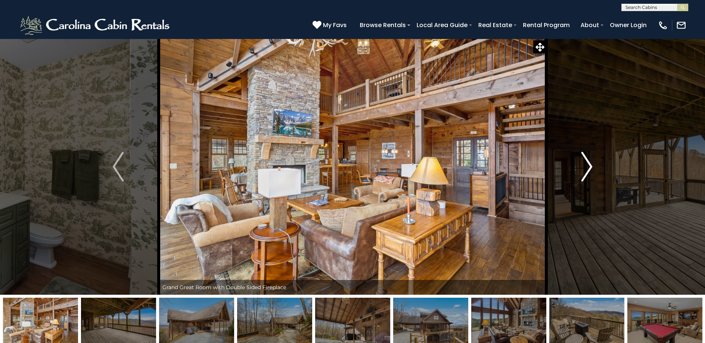
click at [587, 165] on img "Next" at bounding box center [586, 167] width 11 height 30
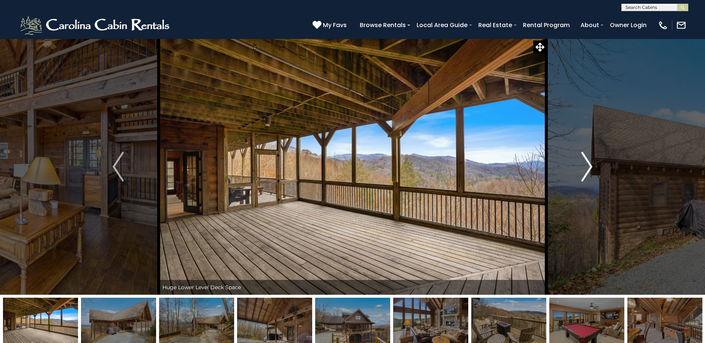
click at [587, 165] on img "Next" at bounding box center [586, 167] width 11 height 30
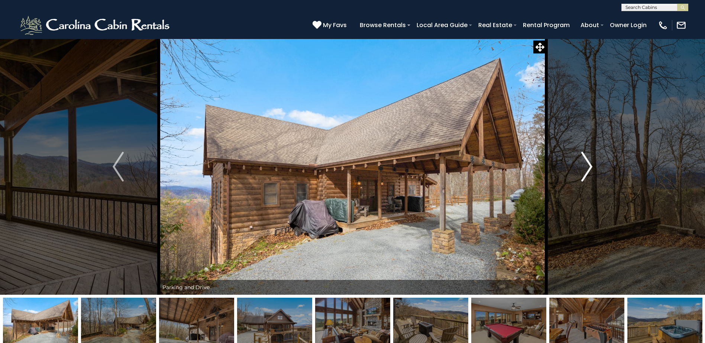
click at [587, 165] on img "Next" at bounding box center [586, 167] width 11 height 30
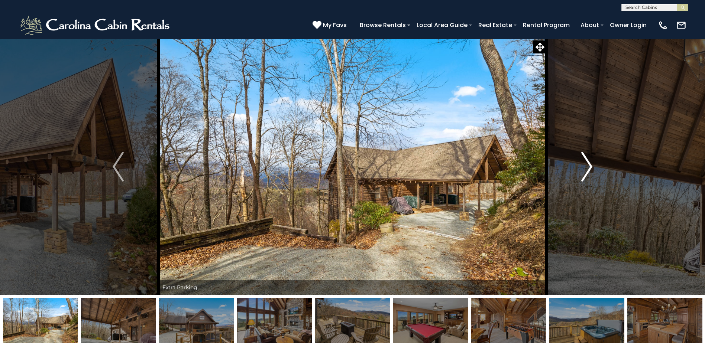
click at [587, 165] on img "Next" at bounding box center [586, 167] width 11 height 30
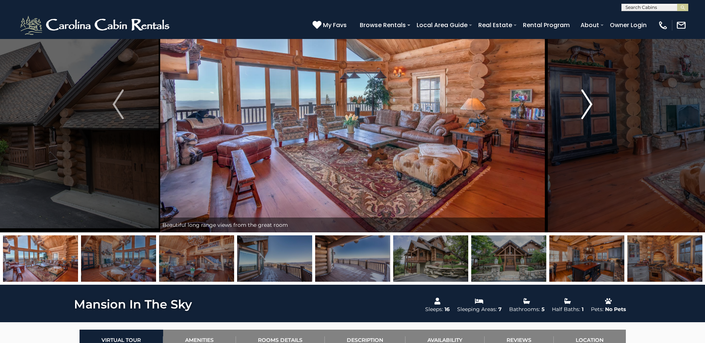
scroll to position [37, 0]
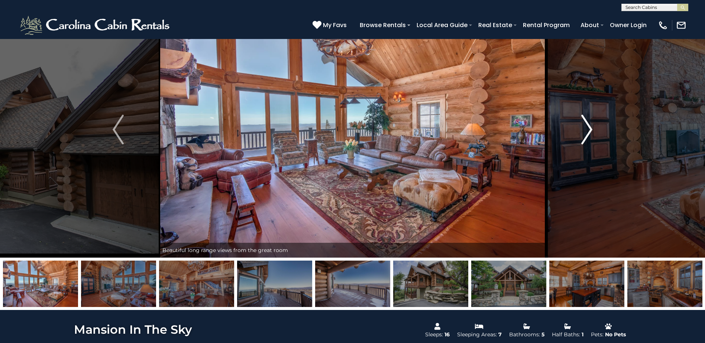
click at [588, 132] on img "Next" at bounding box center [586, 130] width 11 height 30
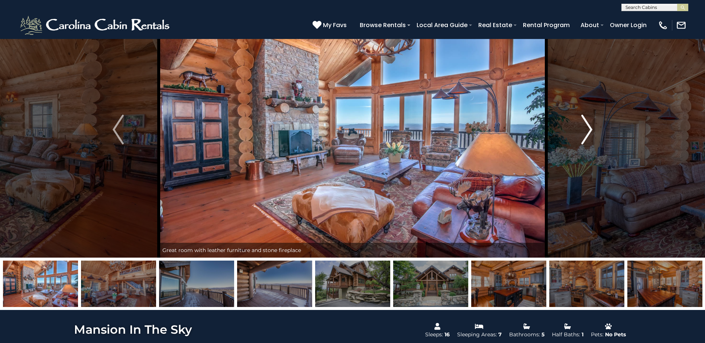
click at [588, 132] on img "Next" at bounding box center [586, 130] width 11 height 30
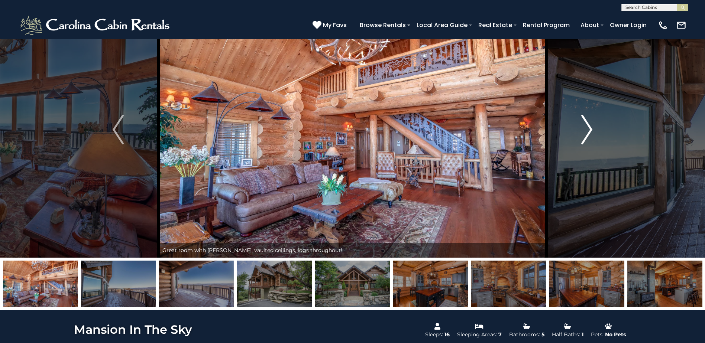
click at [588, 132] on img "Next" at bounding box center [586, 130] width 11 height 30
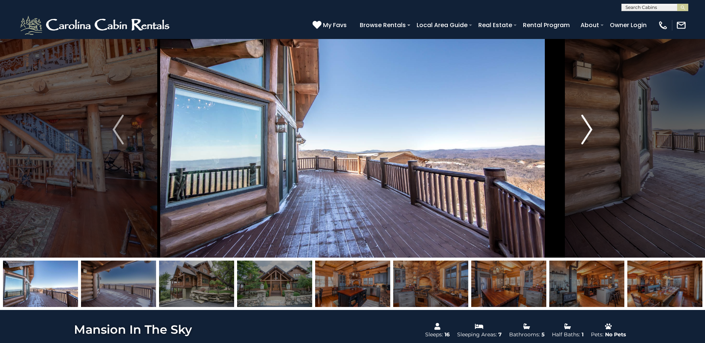
click at [588, 132] on img "Next" at bounding box center [586, 130] width 11 height 30
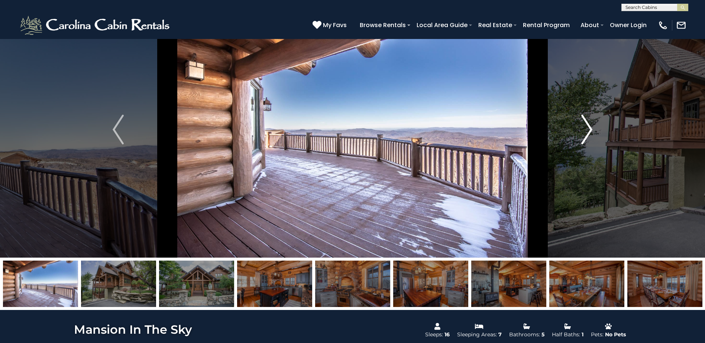
click at [588, 132] on img "Next" at bounding box center [586, 130] width 11 height 30
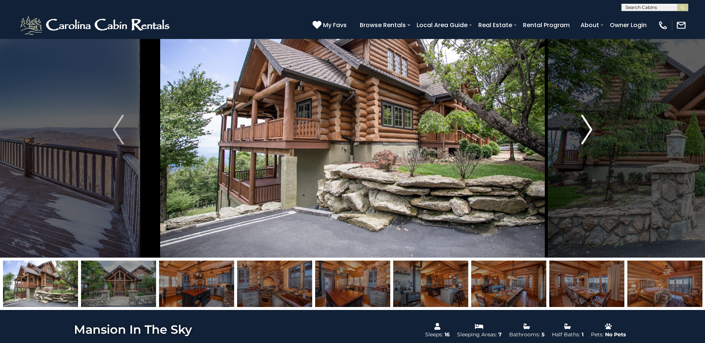
click at [588, 132] on img "Next" at bounding box center [586, 130] width 11 height 30
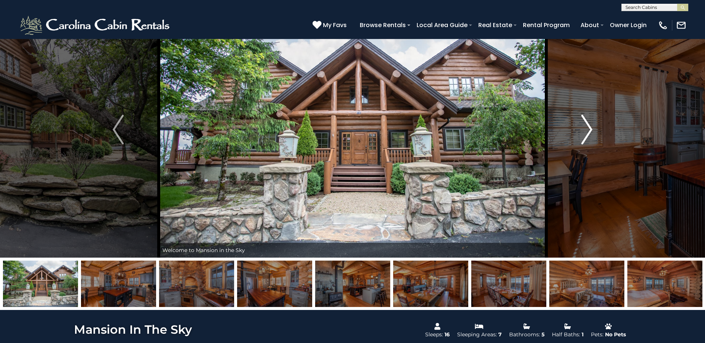
click at [588, 132] on img "Next" at bounding box center [586, 130] width 11 height 30
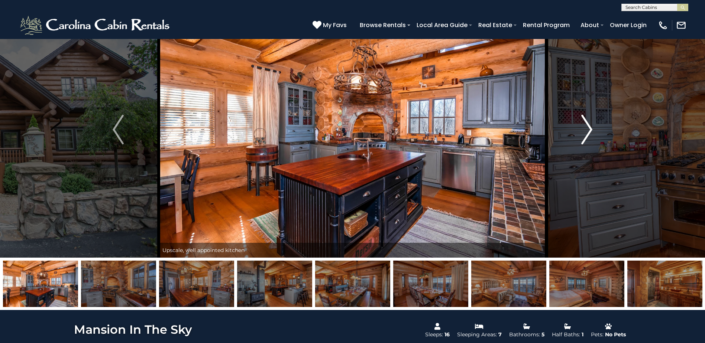
click at [588, 132] on img "Next" at bounding box center [586, 130] width 11 height 30
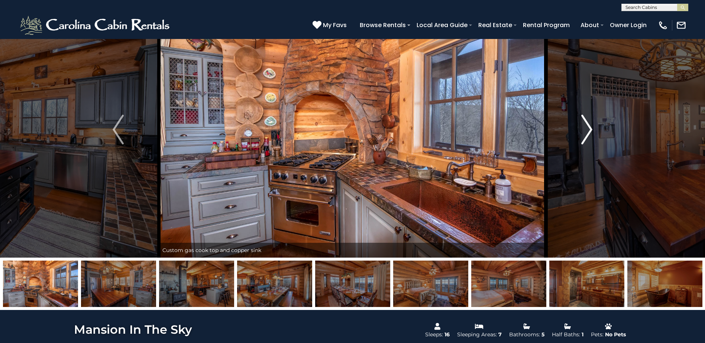
click at [588, 132] on img "Next" at bounding box center [586, 130] width 11 height 30
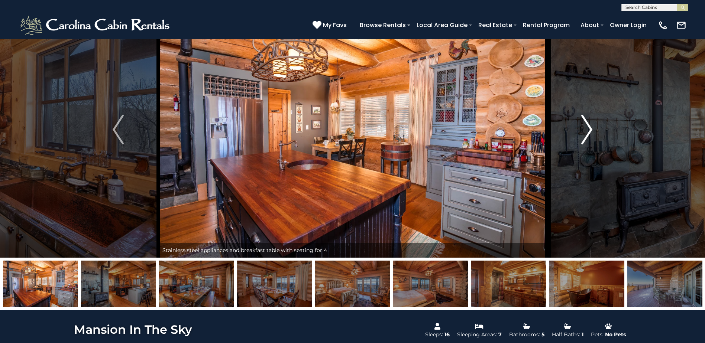
click at [588, 132] on img "Next" at bounding box center [586, 130] width 11 height 30
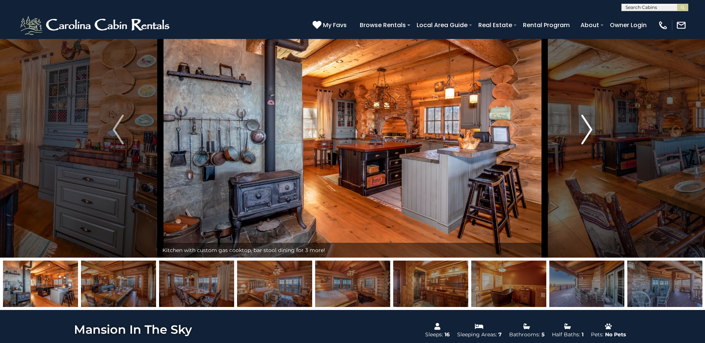
click at [588, 132] on img "Next" at bounding box center [586, 130] width 11 height 30
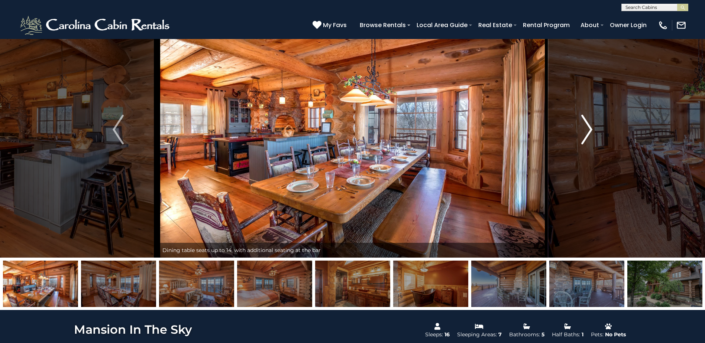
click at [588, 132] on img "Next" at bounding box center [586, 130] width 11 height 30
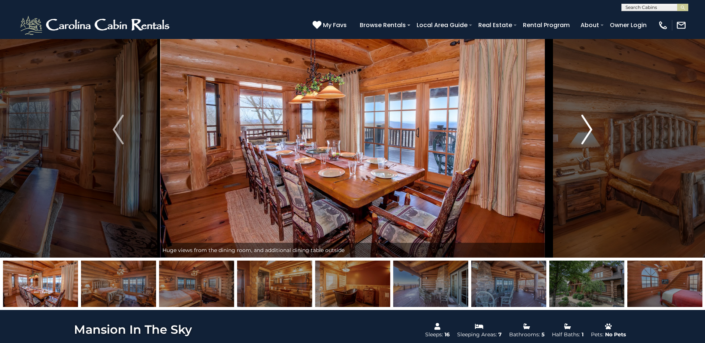
click at [588, 132] on img "Next" at bounding box center [586, 130] width 11 height 30
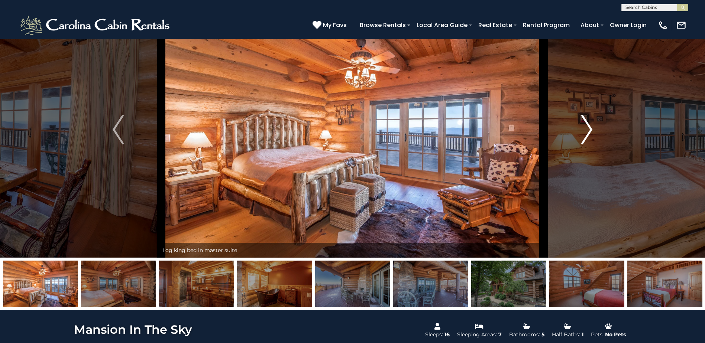
click at [588, 132] on img "Next" at bounding box center [586, 130] width 11 height 30
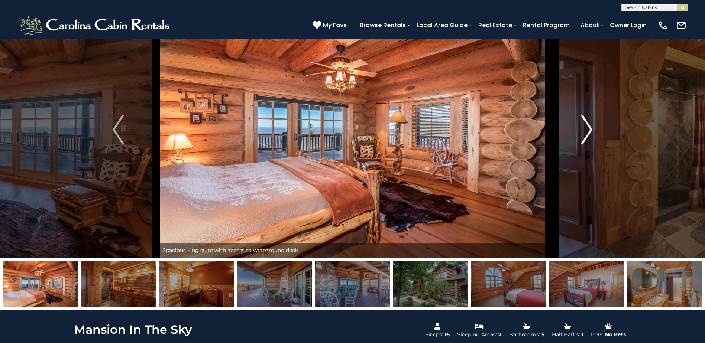
click at [588, 132] on img "Next" at bounding box center [586, 130] width 11 height 30
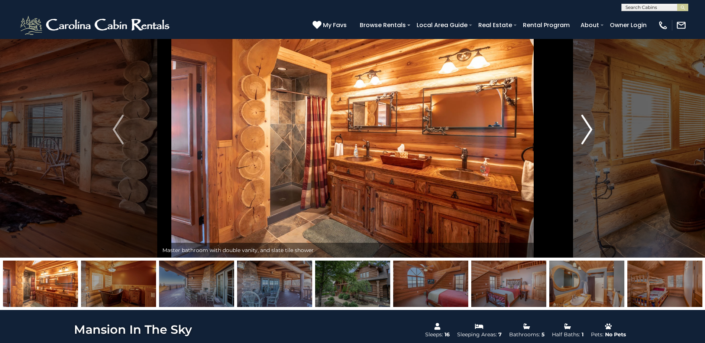
click at [588, 132] on img "Next" at bounding box center [586, 130] width 11 height 30
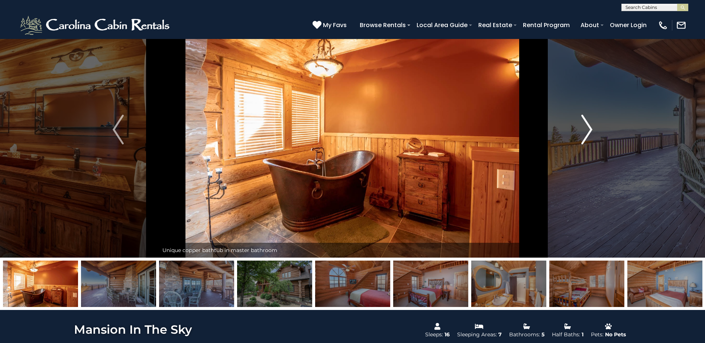
click at [588, 132] on img "Next" at bounding box center [586, 130] width 11 height 30
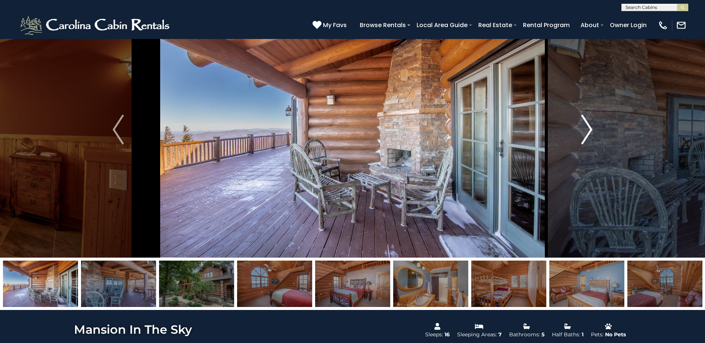
click at [588, 132] on img "Next" at bounding box center [586, 130] width 11 height 30
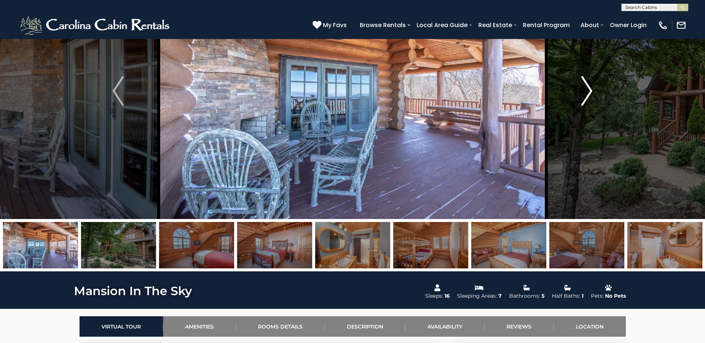
scroll to position [74, 0]
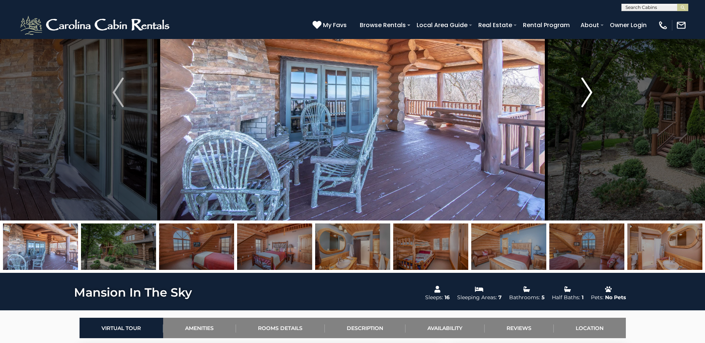
click at [585, 91] on img "Next" at bounding box center [586, 93] width 11 height 30
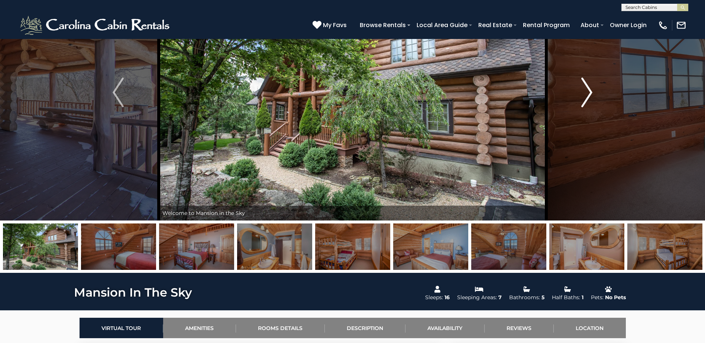
click at [585, 91] on img "Next" at bounding box center [586, 93] width 11 height 30
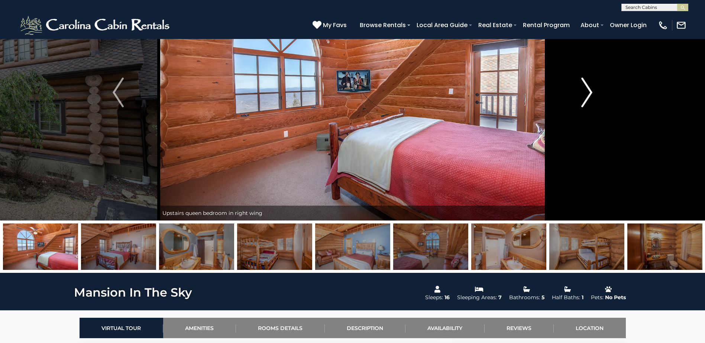
click at [585, 91] on img "Next" at bounding box center [586, 93] width 11 height 30
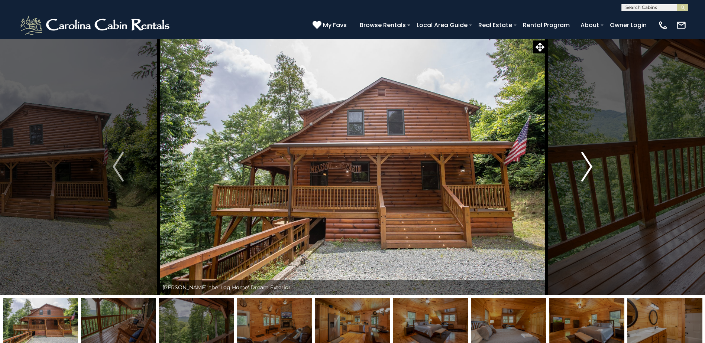
click at [589, 167] on img "Next" at bounding box center [586, 167] width 11 height 30
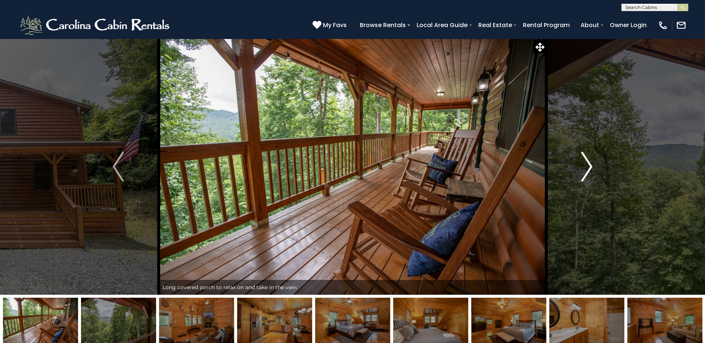
click at [589, 167] on img "Next" at bounding box center [586, 167] width 11 height 30
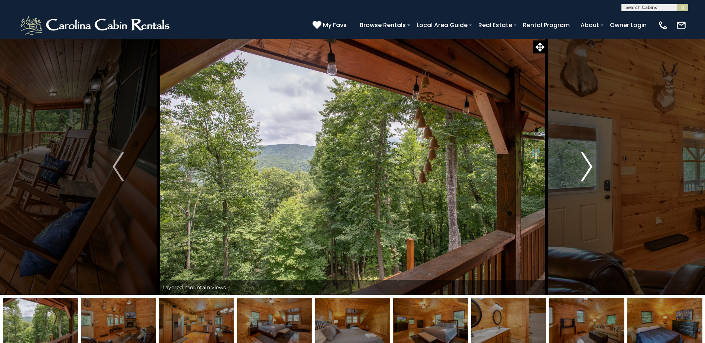
click at [589, 167] on img "Next" at bounding box center [586, 167] width 11 height 30
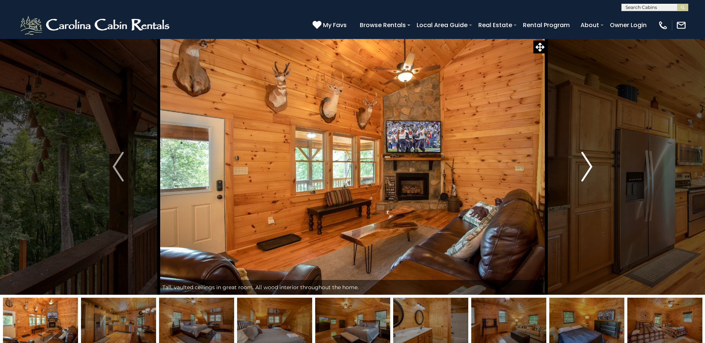
click at [589, 167] on img "Next" at bounding box center [586, 167] width 11 height 30
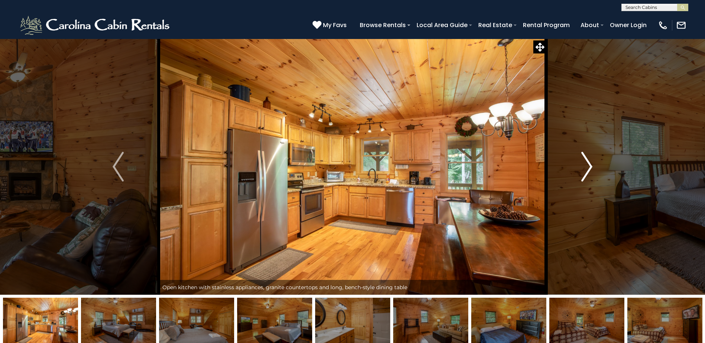
click at [589, 167] on img "Next" at bounding box center [586, 167] width 11 height 30
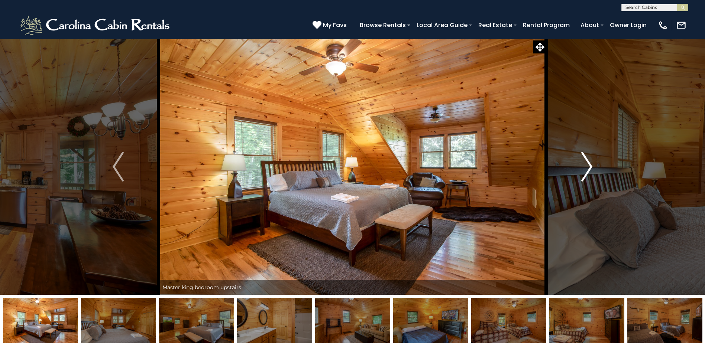
click at [589, 167] on img "Next" at bounding box center [586, 167] width 11 height 30
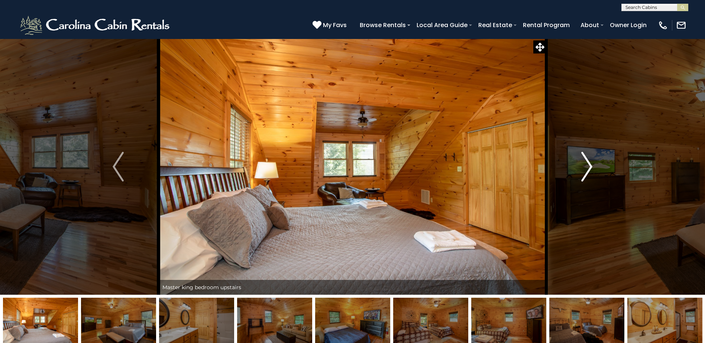
click at [589, 167] on img "Next" at bounding box center [586, 167] width 11 height 30
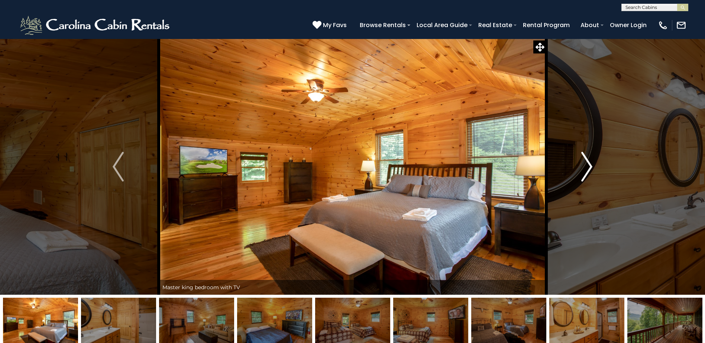
click at [589, 167] on img "Next" at bounding box center [586, 167] width 11 height 30
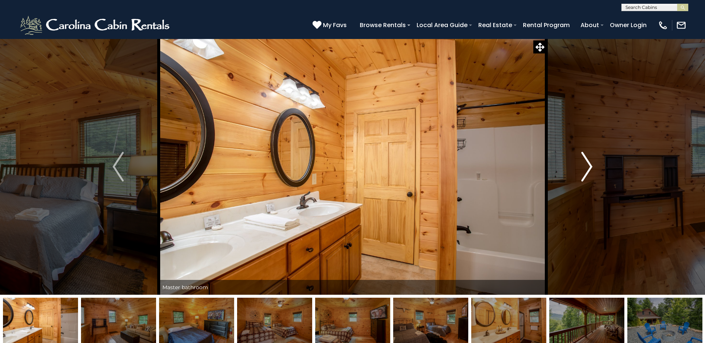
click at [589, 167] on img "Next" at bounding box center [586, 167] width 11 height 30
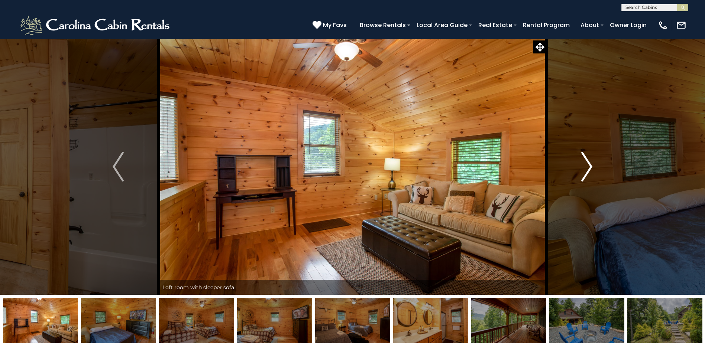
click at [589, 167] on img "Next" at bounding box center [586, 167] width 11 height 30
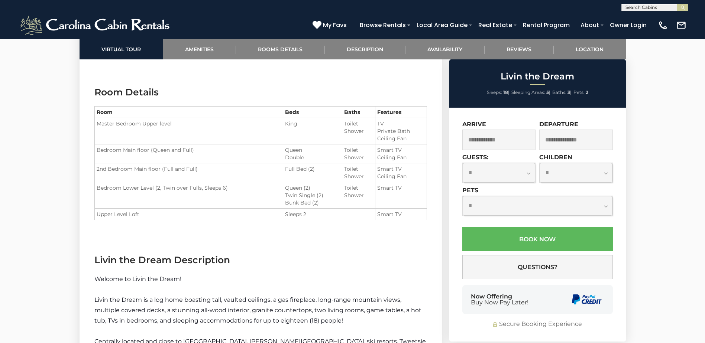
scroll to position [706, 0]
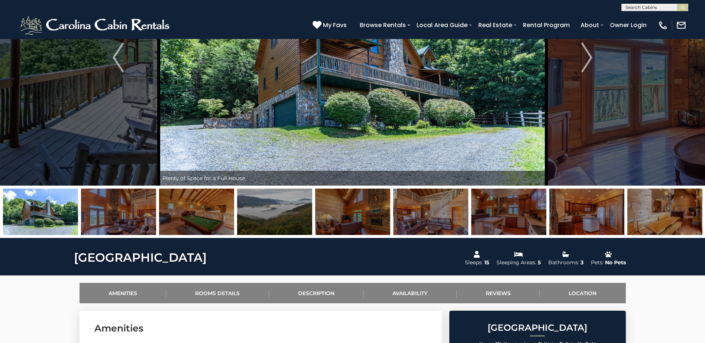
scroll to position [111, 0]
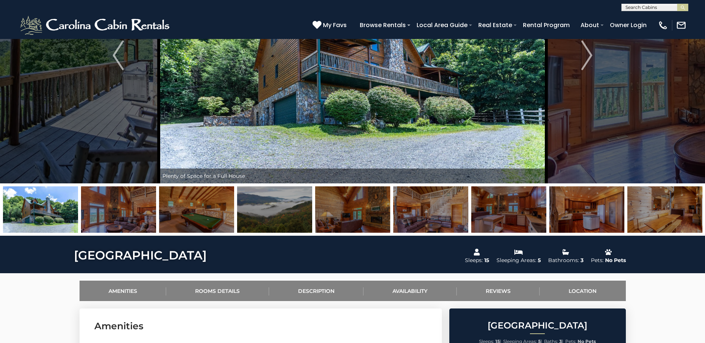
click at [201, 219] on img at bounding box center [196, 210] width 75 height 46
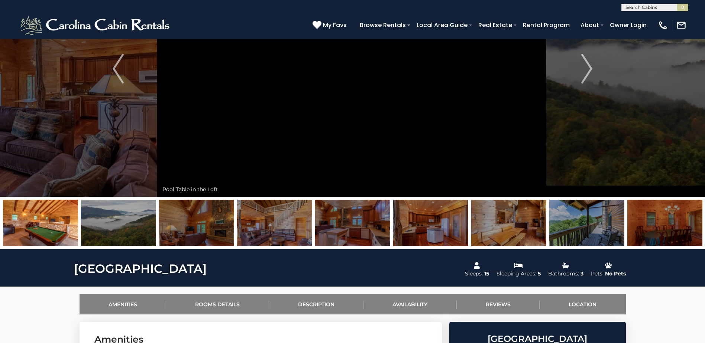
scroll to position [74, 0]
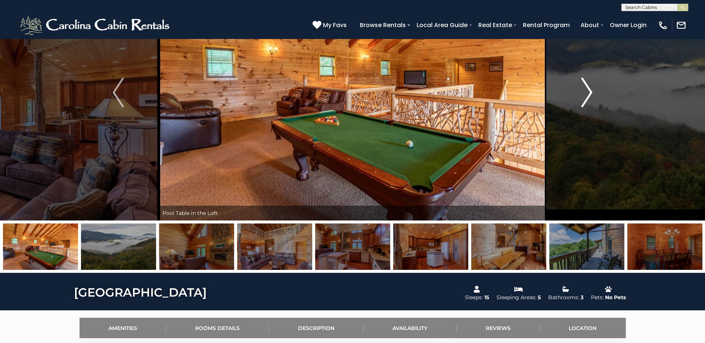
click at [586, 94] on img "Next" at bounding box center [586, 93] width 11 height 30
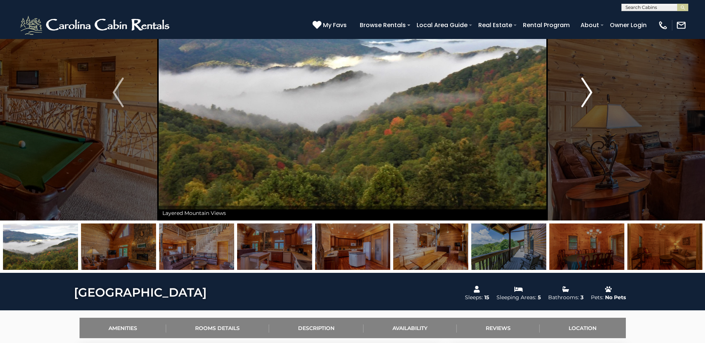
click at [586, 94] on img "Next" at bounding box center [586, 93] width 11 height 30
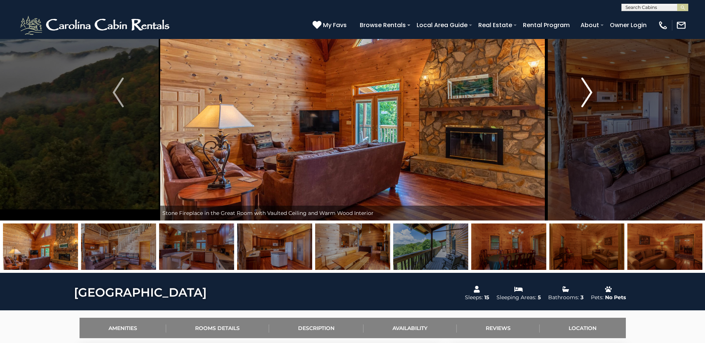
click at [586, 94] on img "Next" at bounding box center [586, 93] width 11 height 30
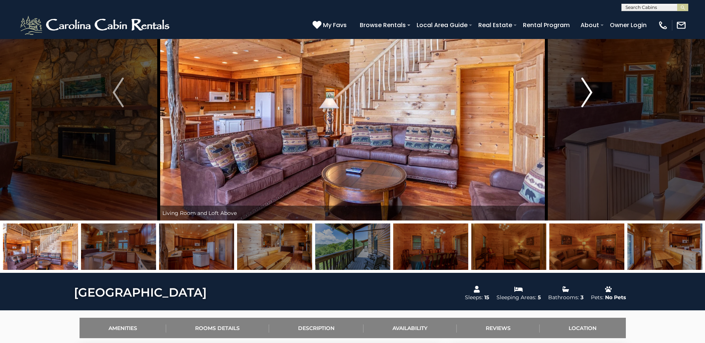
click at [586, 94] on img "Next" at bounding box center [586, 93] width 11 height 30
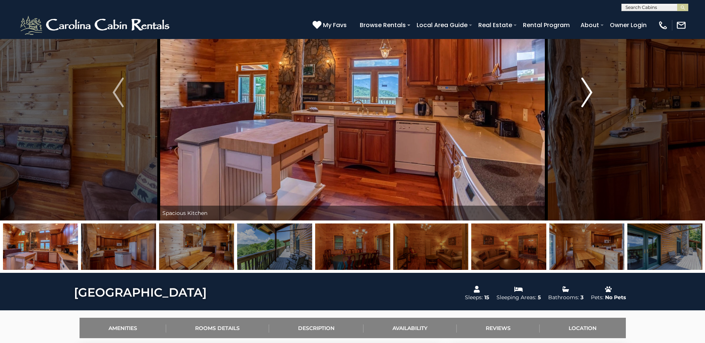
click at [586, 94] on img "Next" at bounding box center [586, 93] width 11 height 30
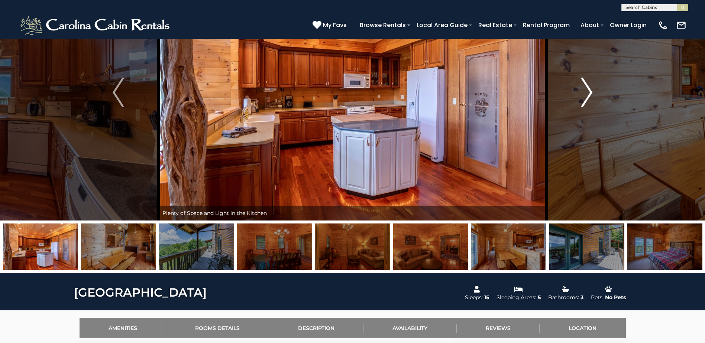
click at [586, 94] on img "Next" at bounding box center [586, 93] width 11 height 30
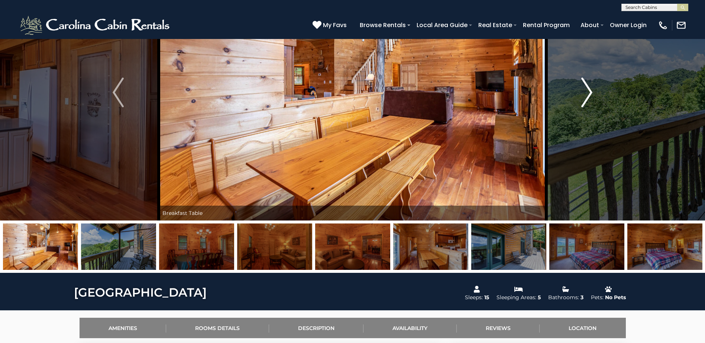
click at [586, 94] on img "Next" at bounding box center [586, 93] width 11 height 30
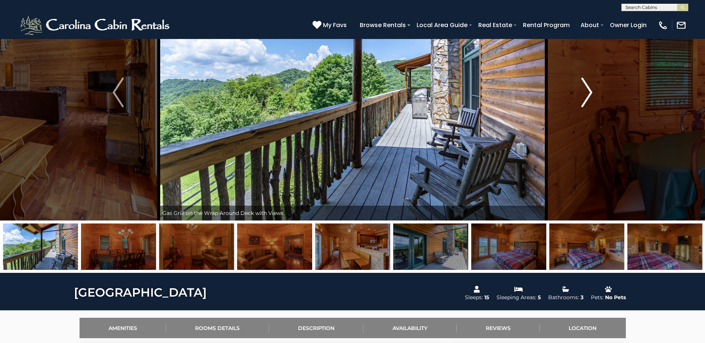
click at [586, 94] on img "Next" at bounding box center [586, 93] width 11 height 30
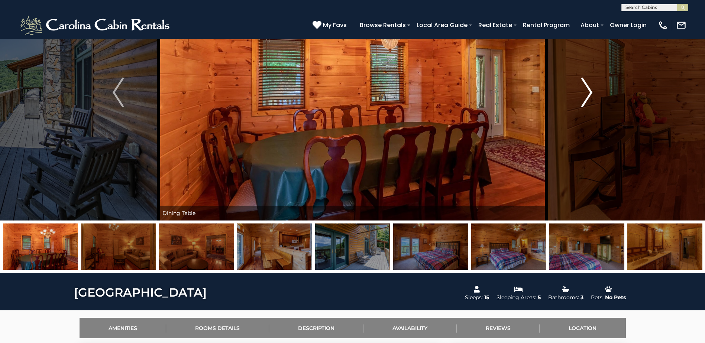
click at [586, 94] on img "Next" at bounding box center [586, 93] width 11 height 30
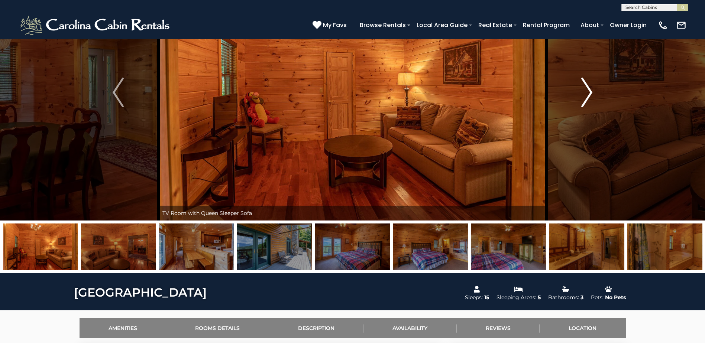
click at [586, 94] on img "Next" at bounding box center [586, 93] width 11 height 30
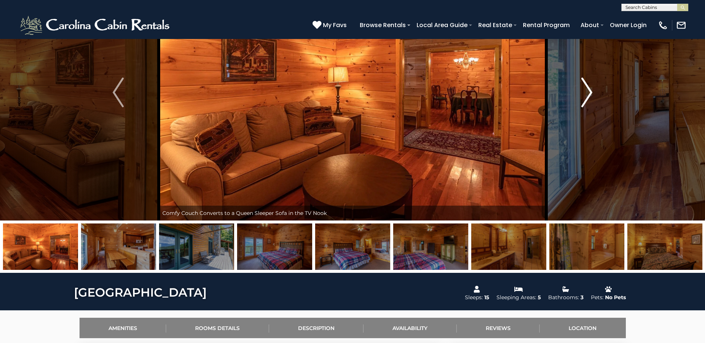
click at [586, 94] on img "Next" at bounding box center [586, 93] width 11 height 30
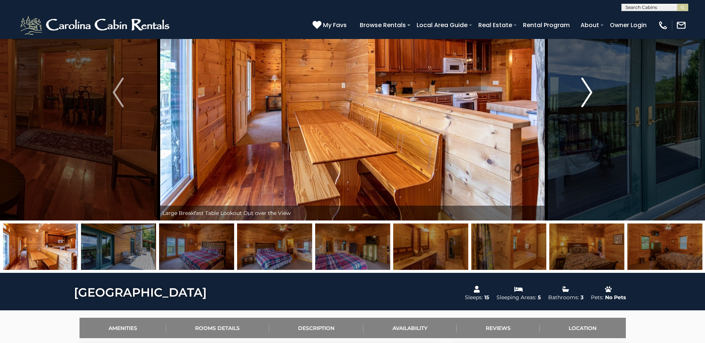
click at [584, 99] on img "Next" at bounding box center [586, 93] width 11 height 30
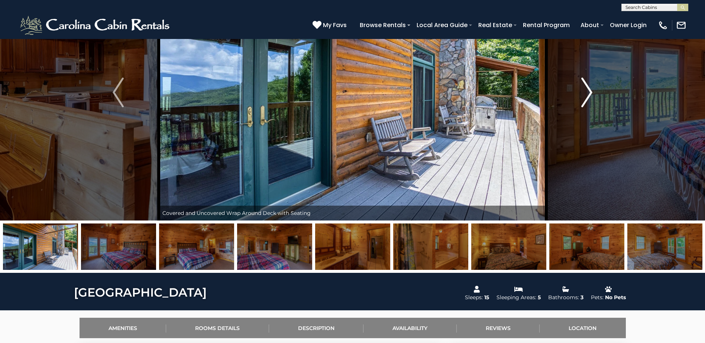
click at [584, 99] on img "Next" at bounding box center [586, 93] width 11 height 30
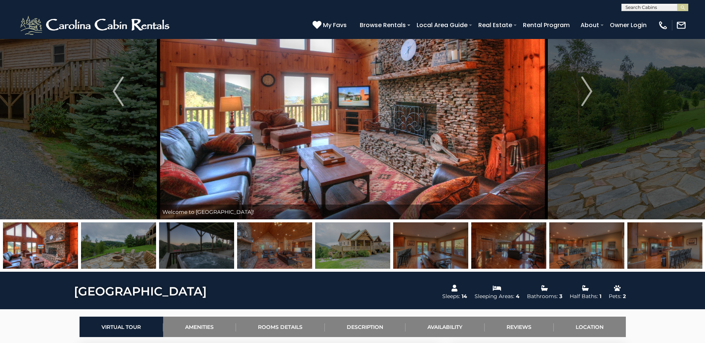
scroll to position [74, 0]
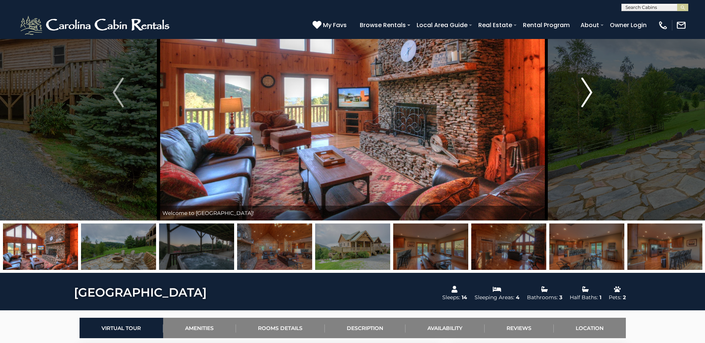
click at [582, 91] on img "Next" at bounding box center [586, 93] width 11 height 30
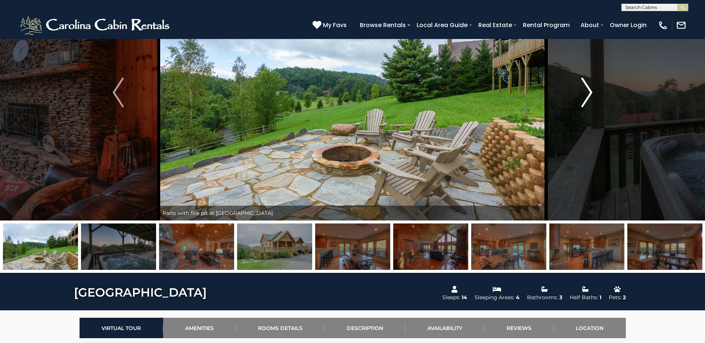
click at [582, 91] on img "Next" at bounding box center [586, 93] width 11 height 30
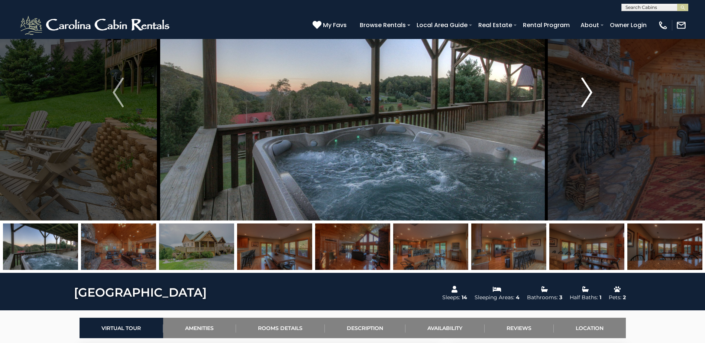
click at [582, 91] on img "Next" at bounding box center [586, 93] width 11 height 30
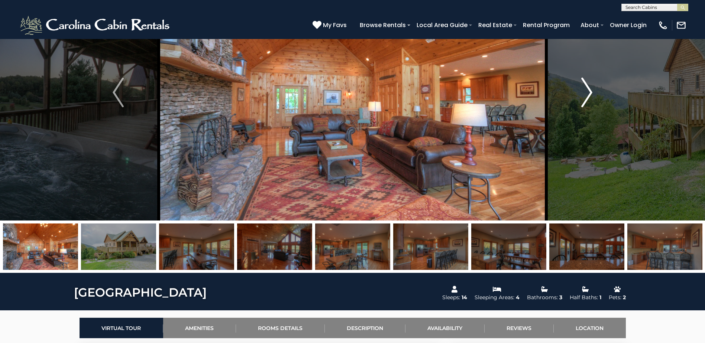
click at [582, 91] on img "Next" at bounding box center [586, 93] width 11 height 30
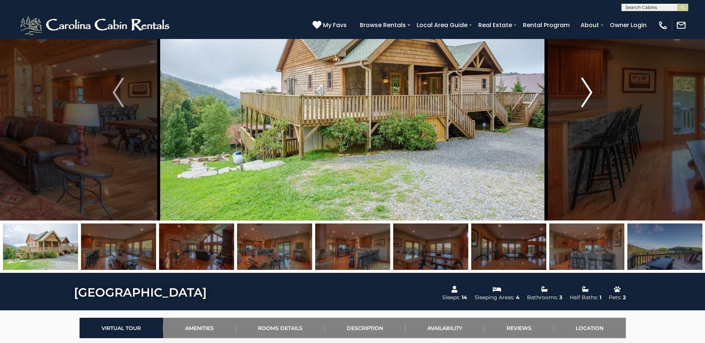
click at [582, 91] on img "Next" at bounding box center [586, 93] width 11 height 30
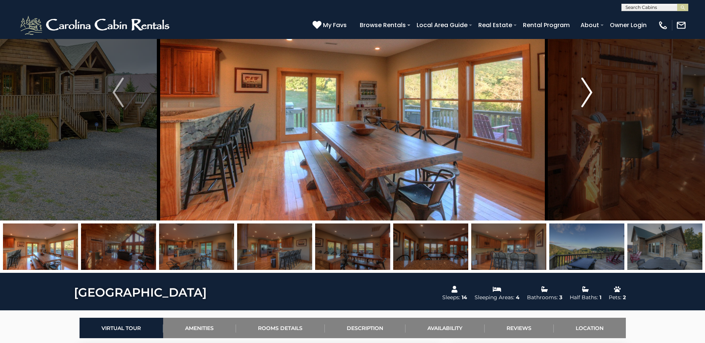
click at [582, 91] on img "Next" at bounding box center [586, 93] width 11 height 30
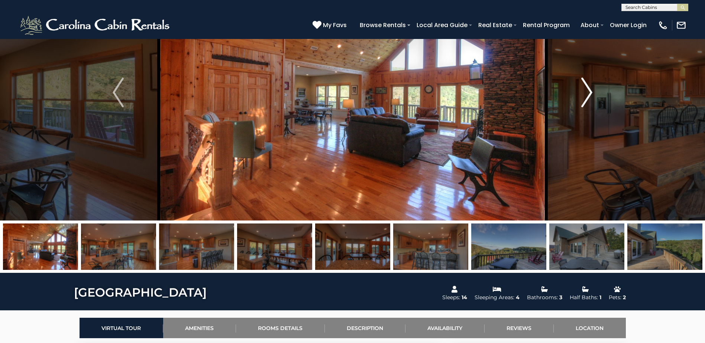
click at [582, 91] on img "Next" at bounding box center [586, 93] width 11 height 30
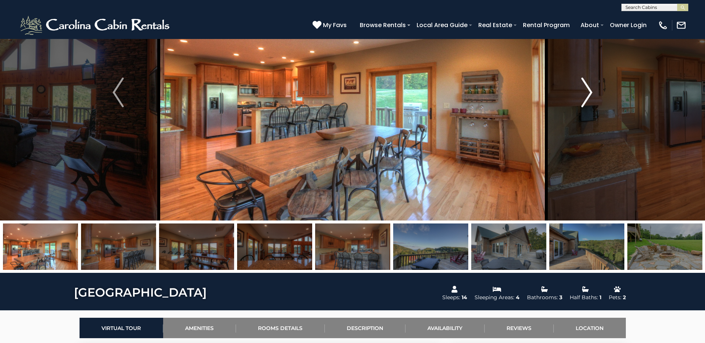
click at [582, 91] on img "Next" at bounding box center [586, 93] width 11 height 30
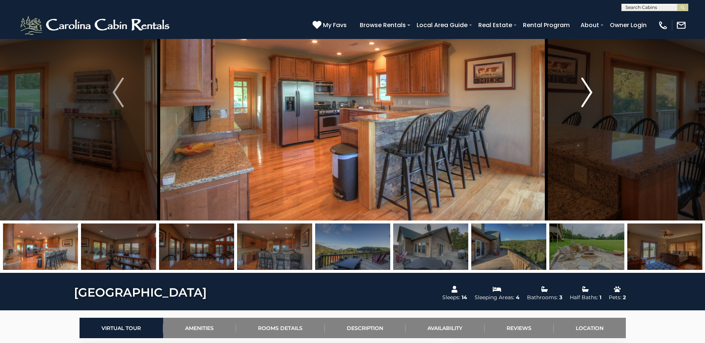
click at [582, 91] on img "Next" at bounding box center [586, 93] width 11 height 30
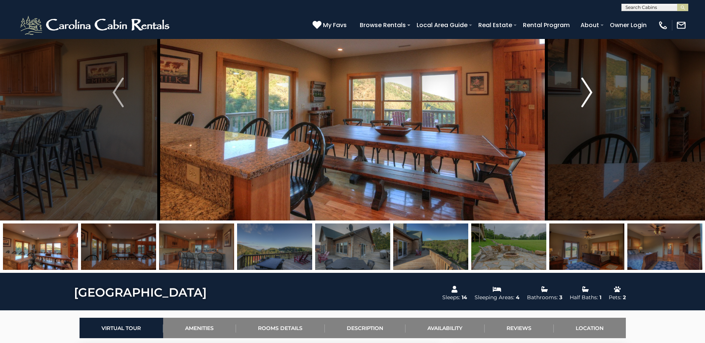
click at [582, 91] on img "Next" at bounding box center [586, 93] width 11 height 30
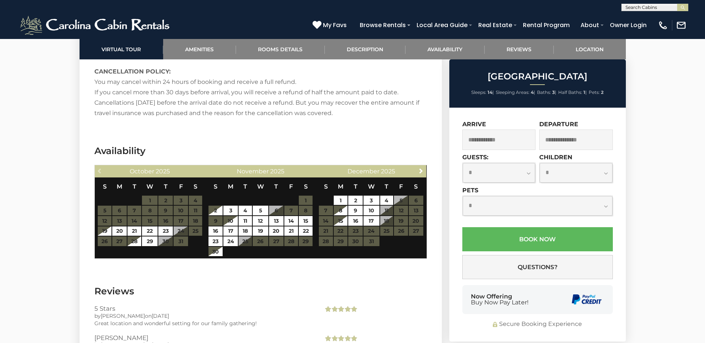
scroll to position [1449, 0]
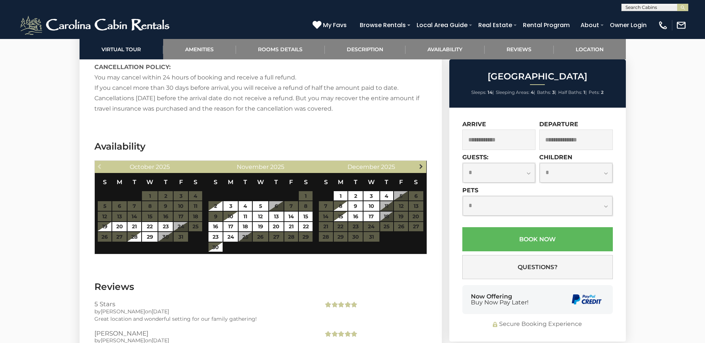
click at [420, 167] on span "Next" at bounding box center [421, 167] width 6 height 6
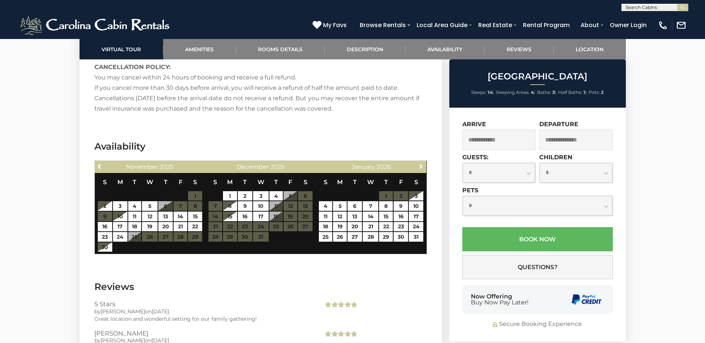
click at [420, 167] on span "Next" at bounding box center [421, 167] width 6 height 6
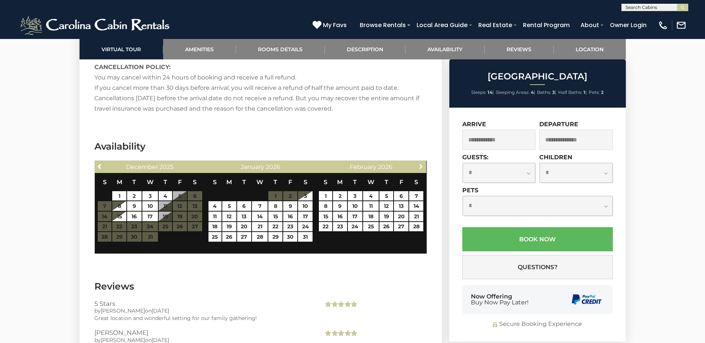
click at [420, 167] on span "Next" at bounding box center [421, 167] width 6 height 6
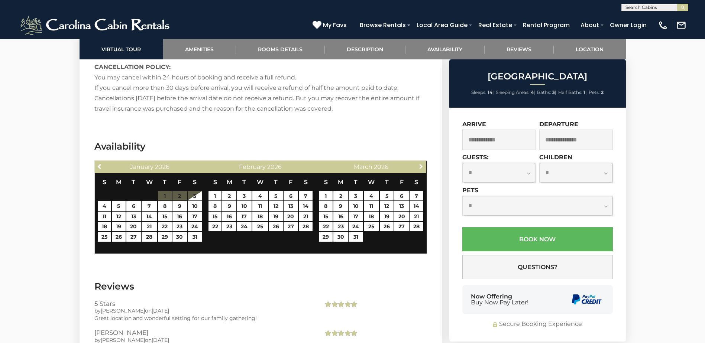
click at [420, 167] on span "Next" at bounding box center [421, 167] width 6 height 6
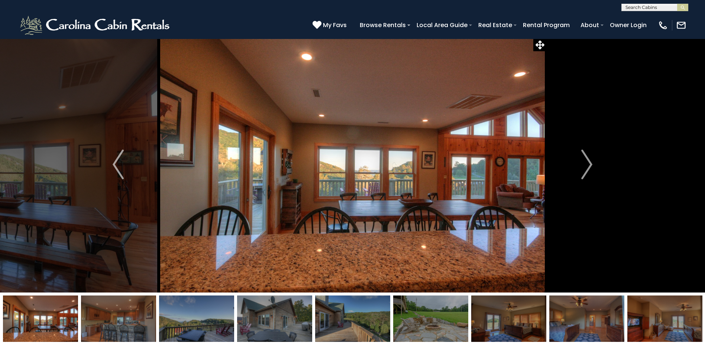
scroll to position [0, 0]
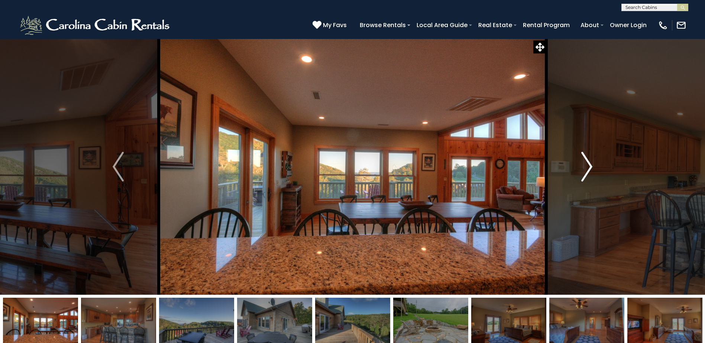
click at [588, 162] on img "Next" at bounding box center [586, 167] width 11 height 30
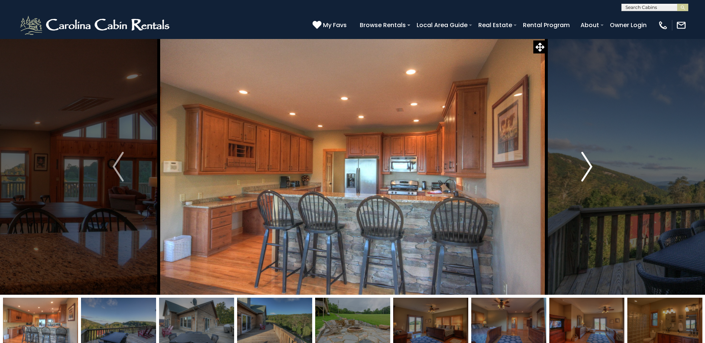
click at [589, 162] on img "Next" at bounding box center [586, 167] width 11 height 30
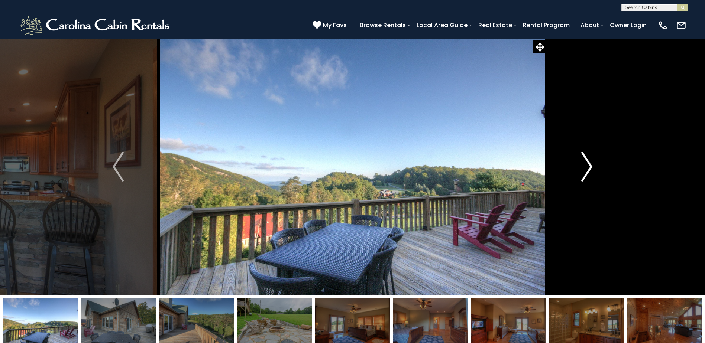
click at [589, 162] on img "Next" at bounding box center [586, 167] width 11 height 30
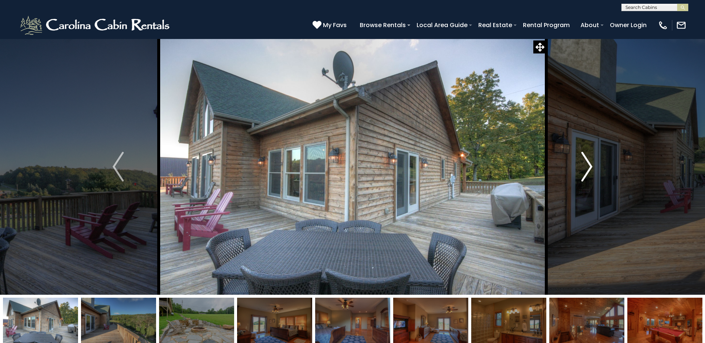
click at [589, 162] on img "Next" at bounding box center [586, 167] width 11 height 30
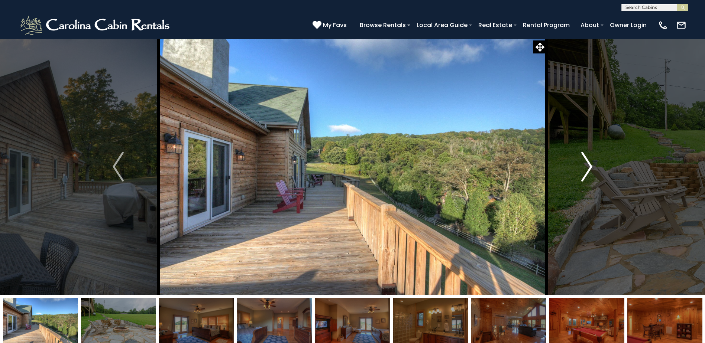
click at [589, 162] on img "Next" at bounding box center [586, 167] width 11 height 30
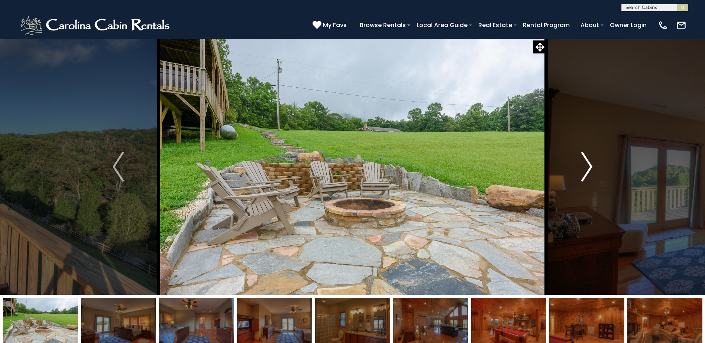
click at [588, 161] on img "Next" at bounding box center [586, 167] width 11 height 30
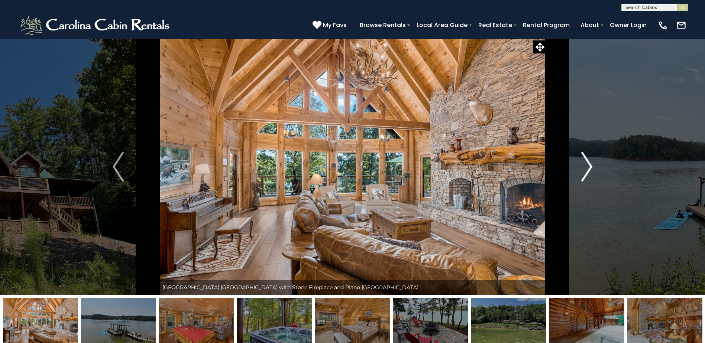
click at [589, 168] on img "Next" at bounding box center [586, 167] width 11 height 30
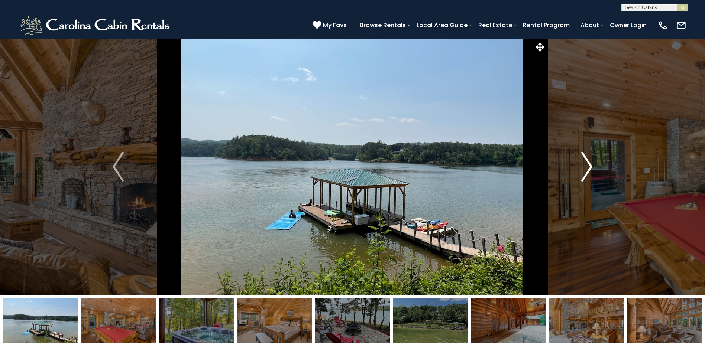
click at [589, 168] on img "Next" at bounding box center [586, 167] width 11 height 30
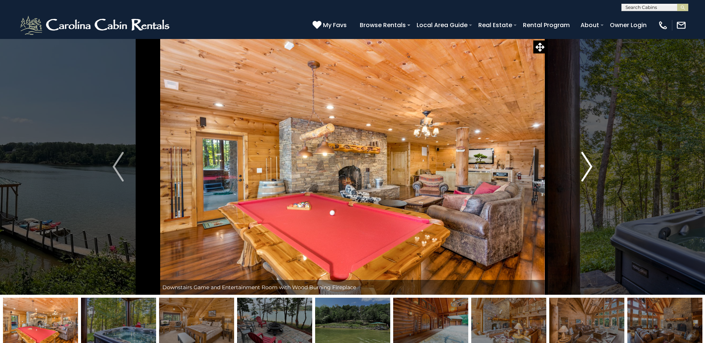
click at [589, 168] on img "Next" at bounding box center [586, 167] width 11 height 30
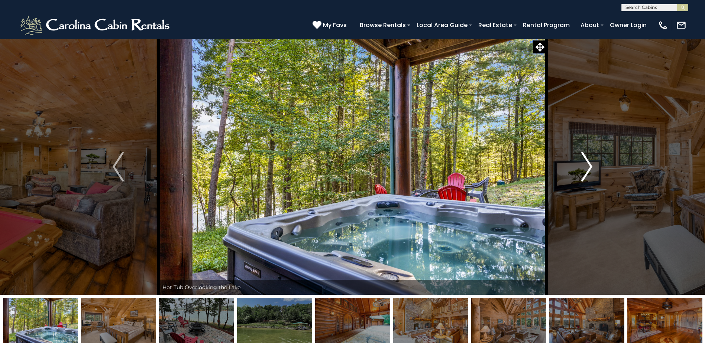
click at [589, 168] on img "Next" at bounding box center [586, 167] width 11 height 30
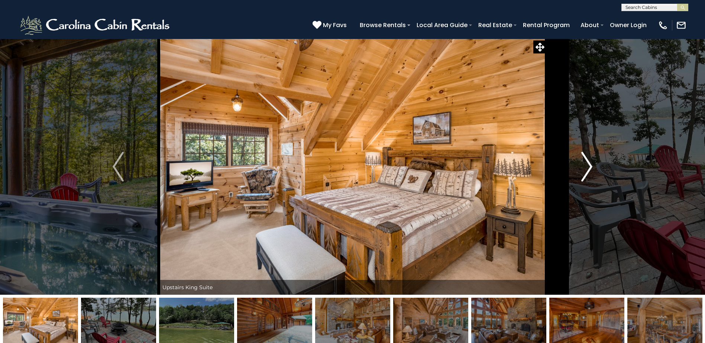
click at [589, 168] on img "Next" at bounding box center [586, 167] width 11 height 30
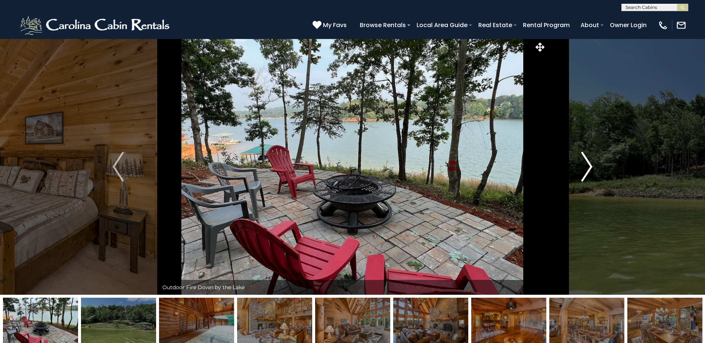
click at [589, 168] on img "Next" at bounding box center [586, 167] width 11 height 30
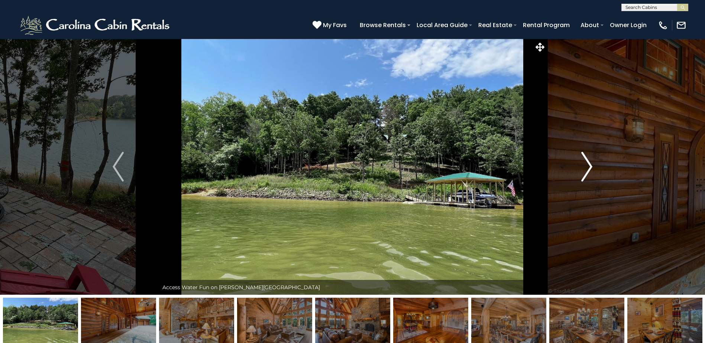
click at [589, 168] on img "Next" at bounding box center [586, 167] width 11 height 30
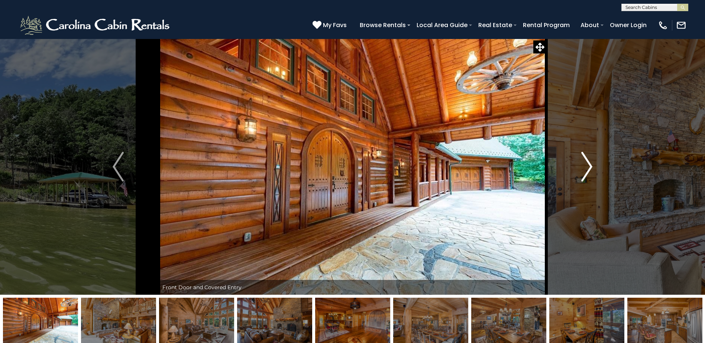
click at [589, 168] on img "Next" at bounding box center [586, 167] width 11 height 30
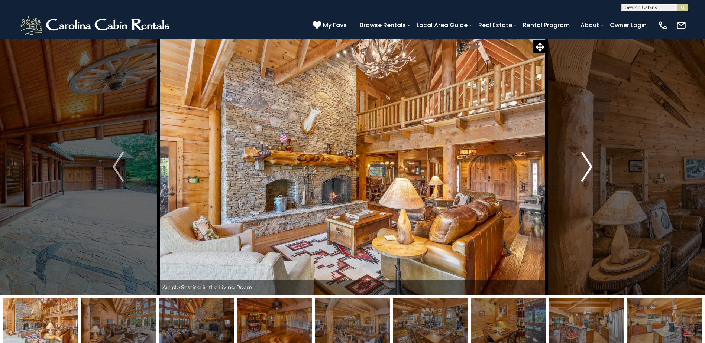
click at [589, 168] on img "Next" at bounding box center [586, 167] width 11 height 30
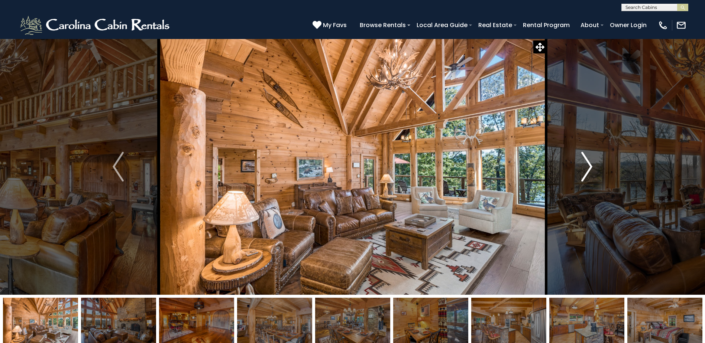
click at [589, 168] on img "Next" at bounding box center [586, 167] width 11 height 30
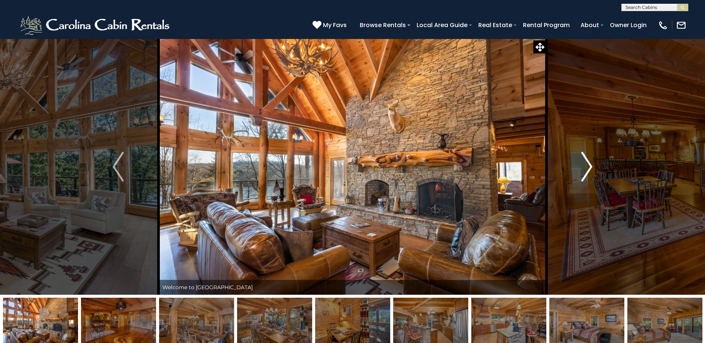
click at [589, 168] on img "Next" at bounding box center [586, 167] width 11 height 30
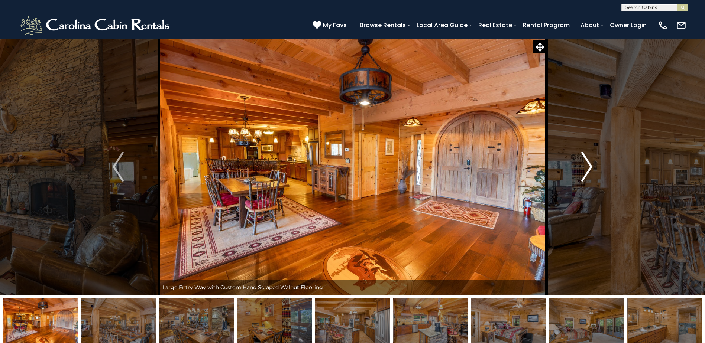
click at [589, 168] on img "Next" at bounding box center [586, 167] width 11 height 30
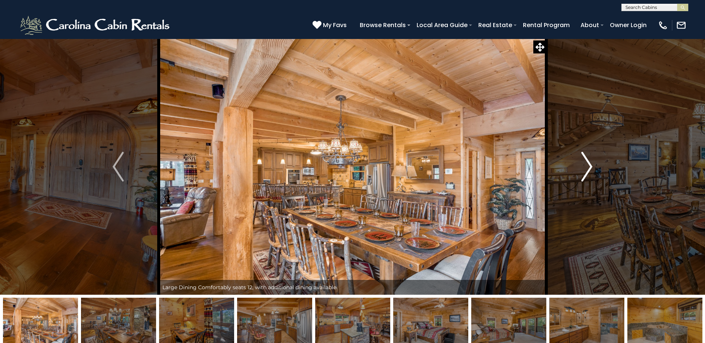
click at [589, 168] on img "Next" at bounding box center [586, 167] width 11 height 30
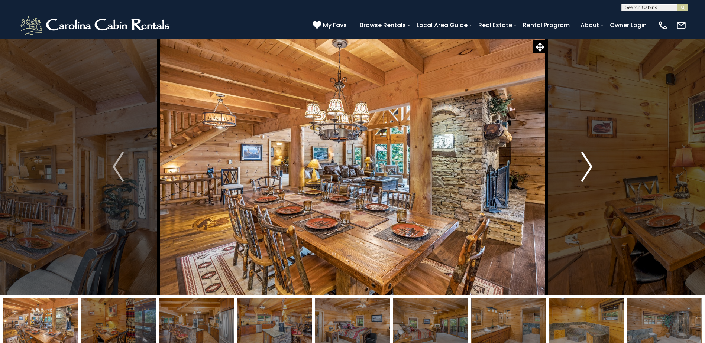
click at [589, 168] on img "Next" at bounding box center [586, 167] width 11 height 30
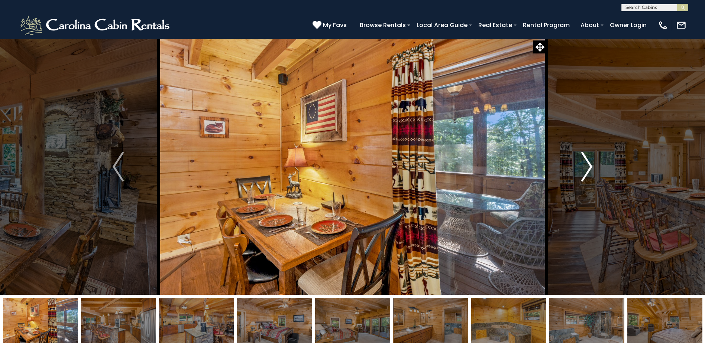
click at [589, 168] on img "Next" at bounding box center [586, 167] width 11 height 30
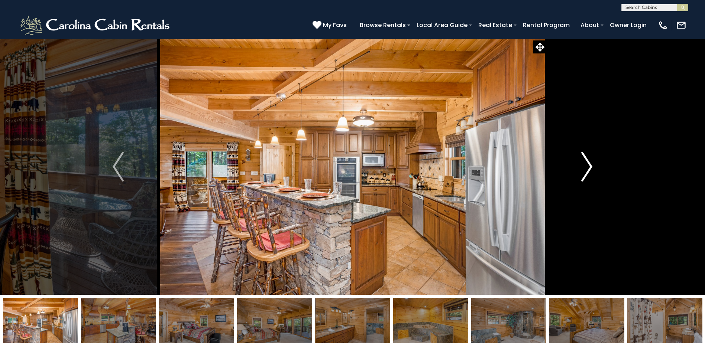
click at [589, 168] on img "Next" at bounding box center [586, 167] width 11 height 30
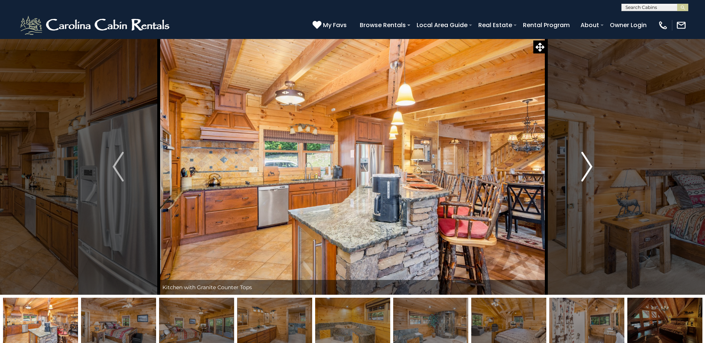
click at [589, 168] on img "Next" at bounding box center [586, 167] width 11 height 30
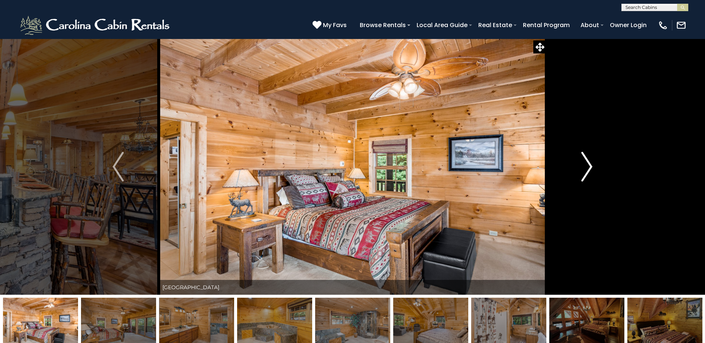
click at [589, 168] on img "Next" at bounding box center [586, 167] width 11 height 30
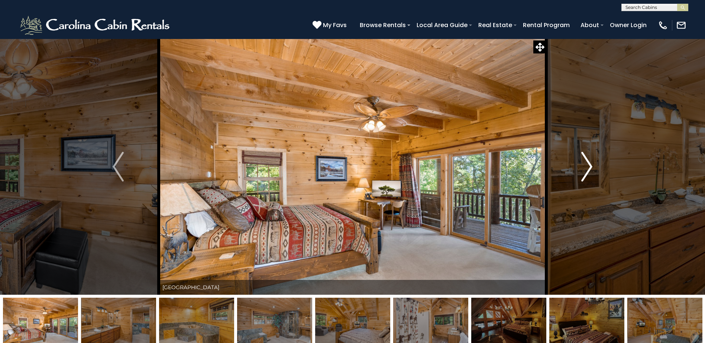
click at [589, 168] on img "Next" at bounding box center [586, 167] width 11 height 30
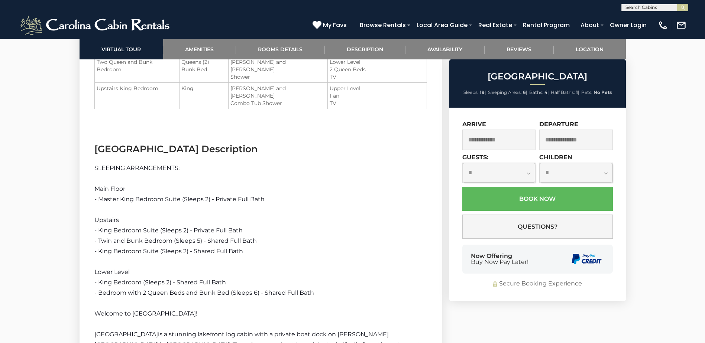
scroll to position [1078, 0]
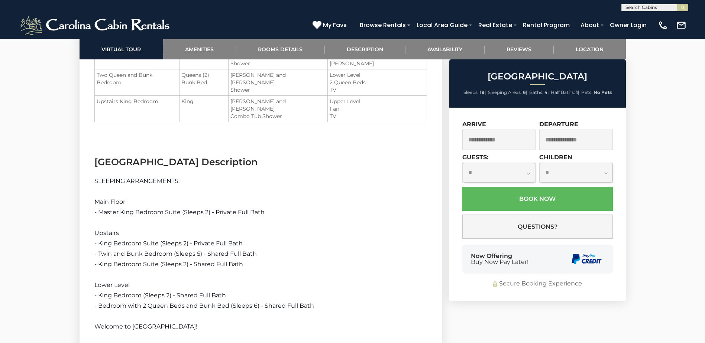
click at [507, 145] on input "text" at bounding box center [499, 140] width 74 height 20
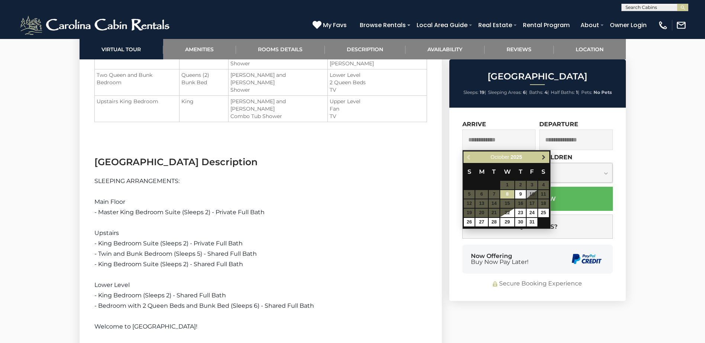
click at [543, 155] on span "Next" at bounding box center [544, 158] width 6 height 6
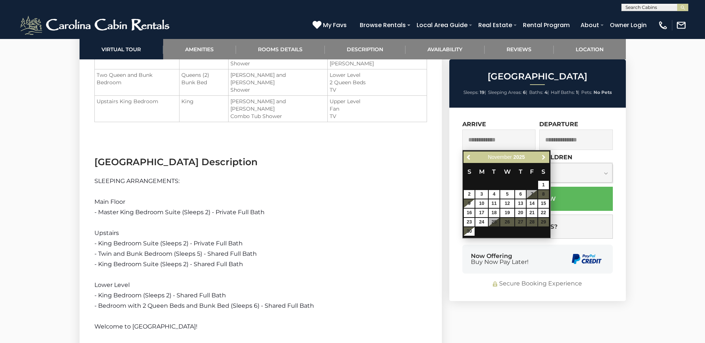
click at [543, 155] on span "Next" at bounding box center [544, 158] width 6 height 6
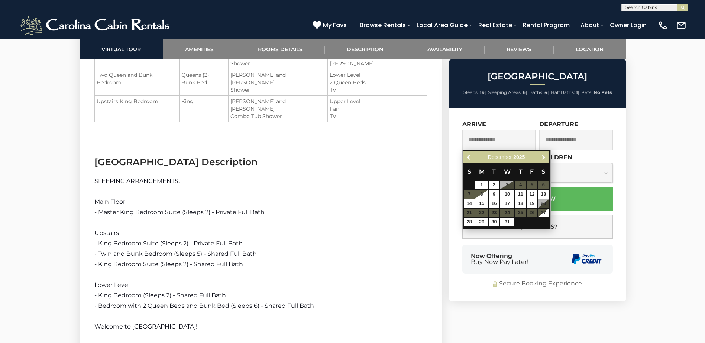
click at [543, 155] on span "Next" at bounding box center [544, 158] width 6 height 6
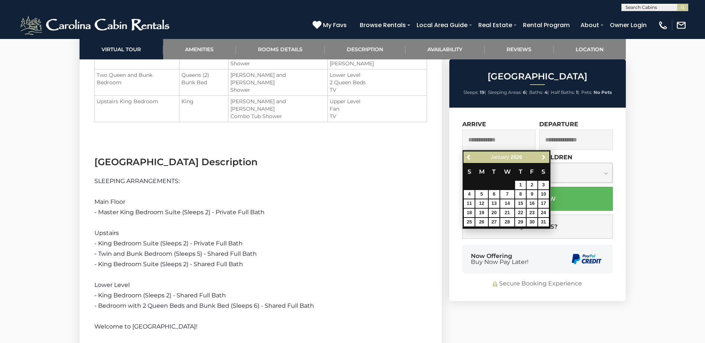
click at [543, 155] on span "Next" at bounding box center [544, 158] width 6 height 6
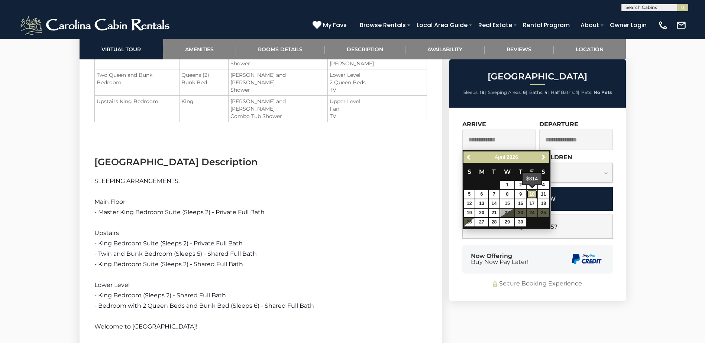
click at [533, 193] on link "10" at bounding box center [532, 194] width 11 height 9
type input "**********"
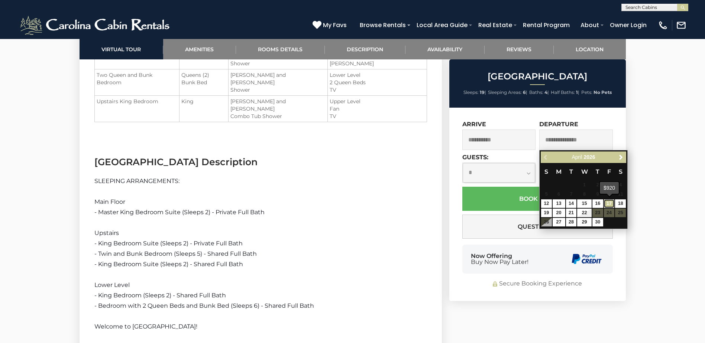
click at [610, 204] on link "17" at bounding box center [609, 204] width 11 height 9
type input "**********"
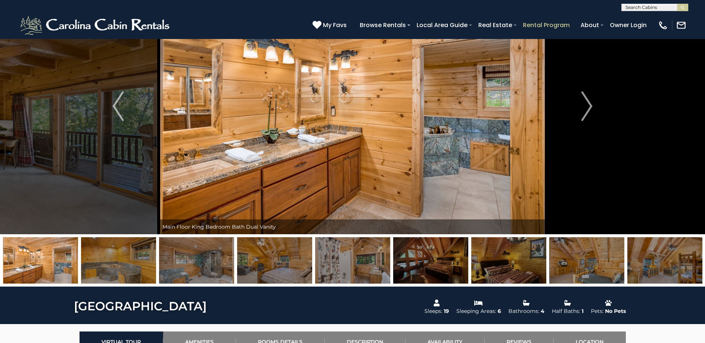
scroll to position [37, 0]
